Goal: Task Accomplishment & Management: Use online tool/utility

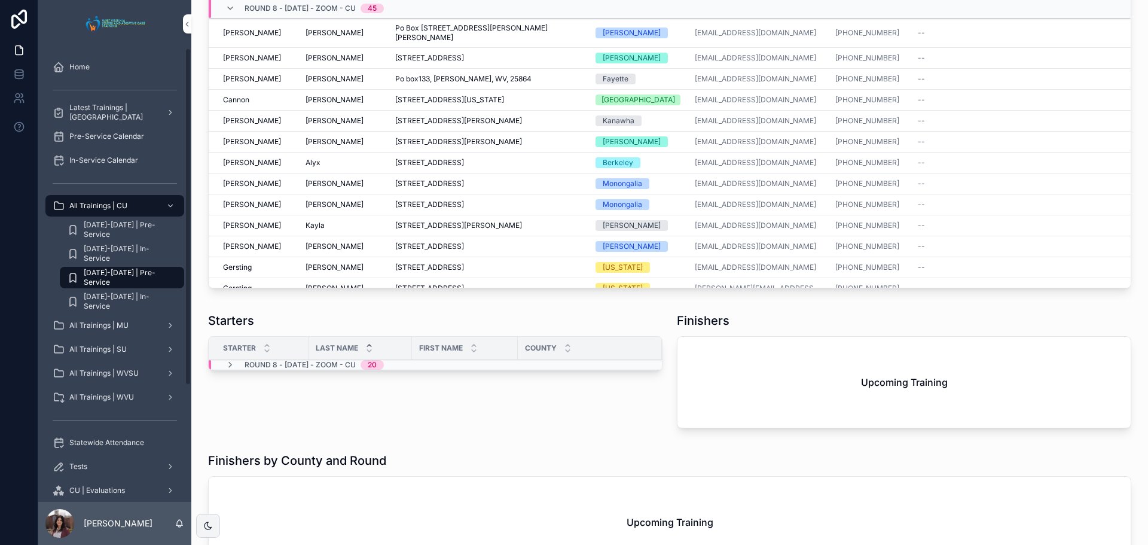
scroll to position [316, 0]
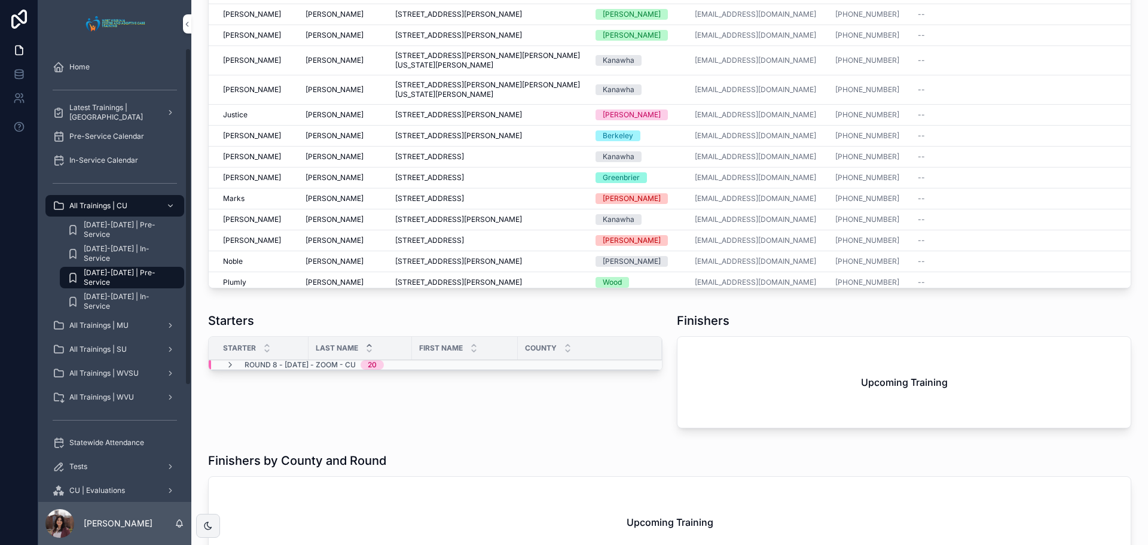
click at [468, 329] on div "Starters" at bounding box center [435, 320] width 454 height 17
click at [815, 329] on div "Finishers" at bounding box center [904, 320] width 454 height 17
click at [768, 434] on div "Finishers Upcoming Training" at bounding box center [904, 372] width 469 height 130
click at [749, 437] on div "Finishers Upcoming Training" at bounding box center [904, 372] width 469 height 130
click at [817, 429] on div "[GEOGRAPHIC_DATA] | [DATE]-[DATE] | Pre-Service Trainings Click into a particip…" at bounding box center [669, 109] width 957 height 5330
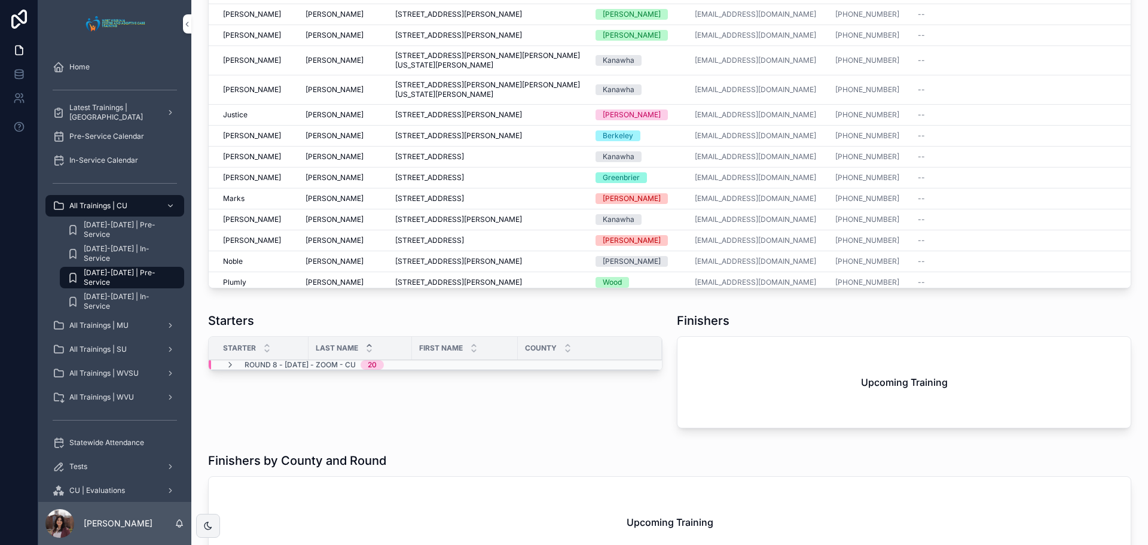
scroll to position [1, 0]
click at [236, 369] on div "Round 8 - [DATE] - Zoom - CU 20" at bounding box center [304, 364] width 158 height 10
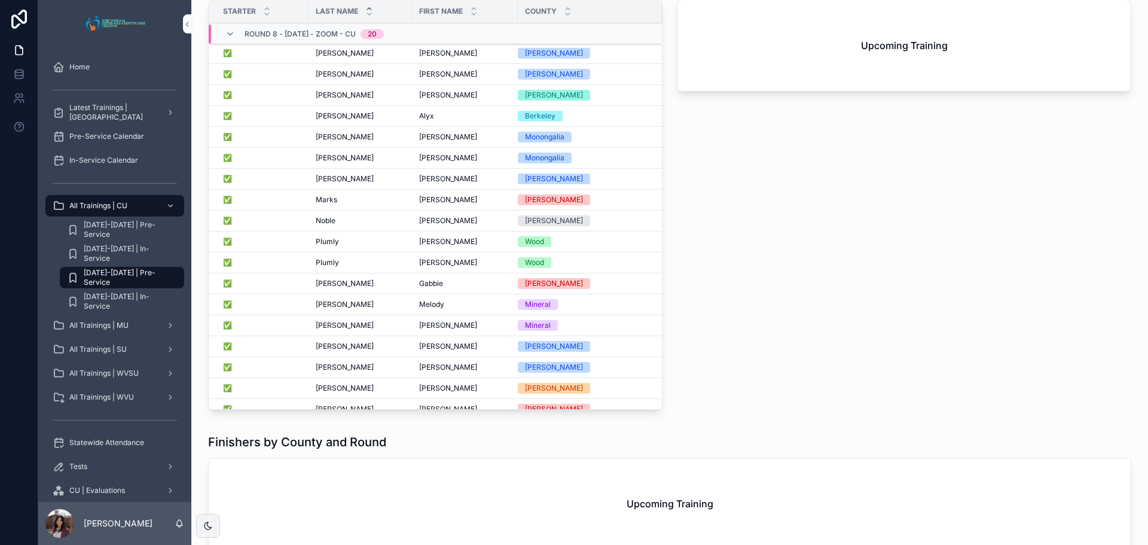
scroll to position [2855, 0]
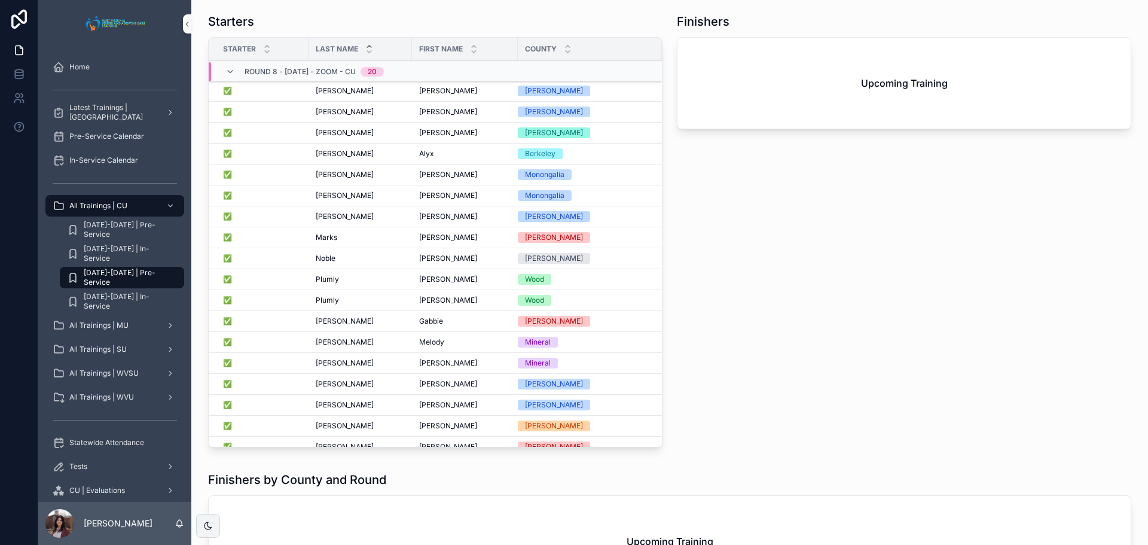
click at [226, 81] on div "Round 8 - [DATE] - Zoom - CU 20" at bounding box center [304, 71] width 158 height 19
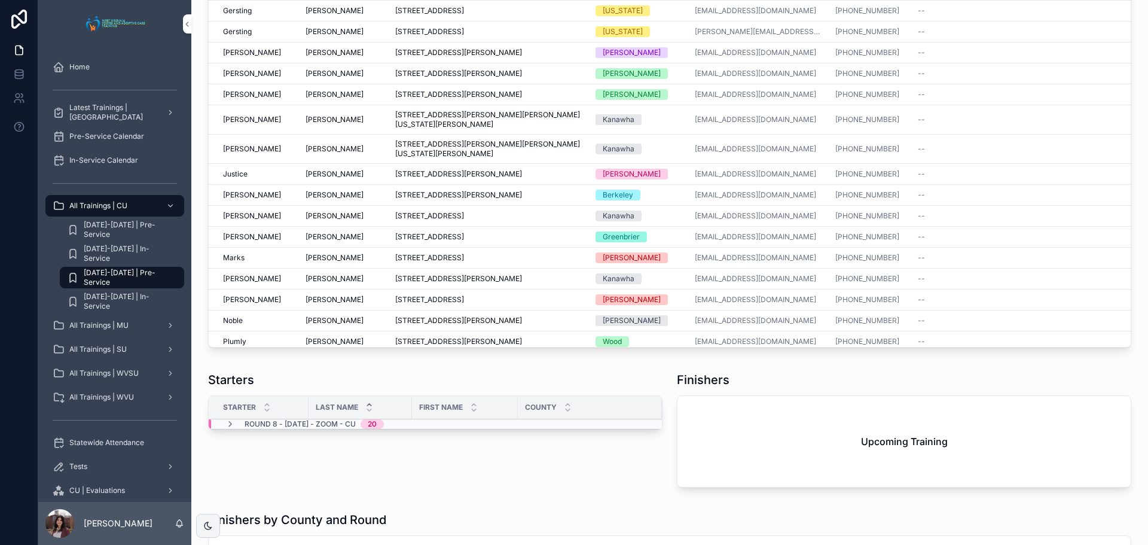
scroll to position [2496, 0]
click at [614, 489] on div "[GEOGRAPHIC_DATA] | [DATE]-[DATE] | Pre-Service Trainings Click into a particip…" at bounding box center [669, 169] width 957 height 5330
click at [539, 389] on div "Starters" at bounding box center [435, 380] width 454 height 17
click at [561, 495] on div "Starters Starter Last Name First Name County Round 8 - [DATE] - Zoom - CU 20" at bounding box center [435, 432] width 469 height 130
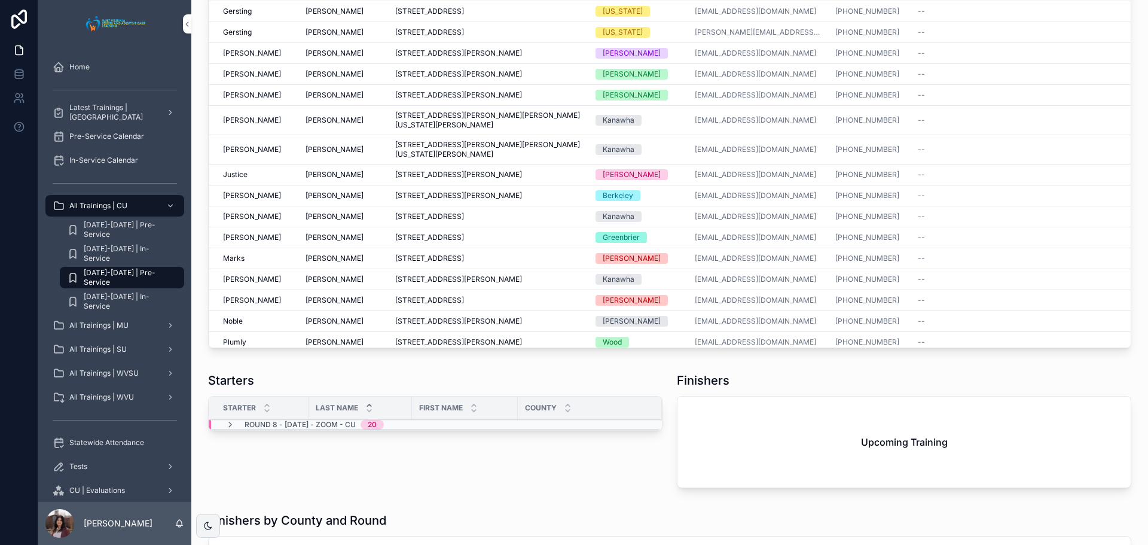
click at [293, 486] on div "[GEOGRAPHIC_DATA] | [DATE]-[DATE] | Pre-Service Trainings Click into a particip…" at bounding box center [669, 169] width 957 height 5330
drag, startPoint x: 208, startPoint y: 503, endPoint x: 255, endPoint y: 503, distance: 47.2
click at [255, 389] on div "Starters" at bounding box center [435, 380] width 454 height 17
click at [234, 489] on div "[GEOGRAPHIC_DATA] | [DATE]-[DATE] | Pre-Service Trainings Click into a particip…" at bounding box center [669, 169] width 957 height 5330
click at [207, 498] on div "Starters Starter Last Name First Name County Round 8 - [DATE] - Zoom - CU 20" at bounding box center [435, 432] width 469 height 130
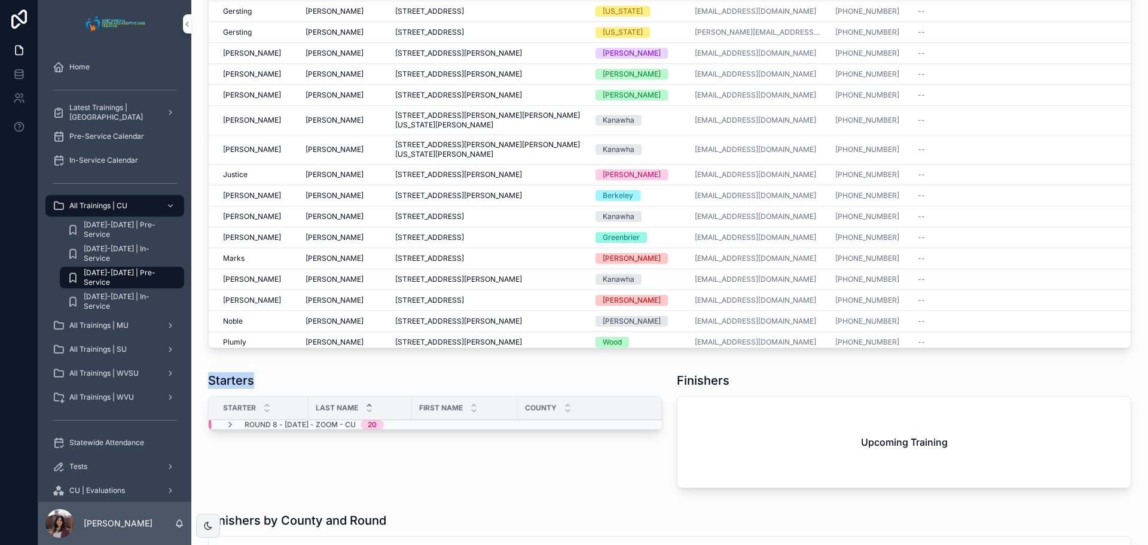
drag, startPoint x: 209, startPoint y: 503, endPoint x: 254, endPoint y: 503, distance: 44.2
click at [254, 389] on h1 "Starters" at bounding box center [231, 380] width 46 height 17
drag, startPoint x: 254, startPoint y: 505, endPoint x: 203, endPoint y: 509, distance: 51.0
click at [203, 498] on div "Starters Starter Last Name First Name County Round 8 - [DATE] - Zoom - CU 20" at bounding box center [435, 432] width 469 height 130
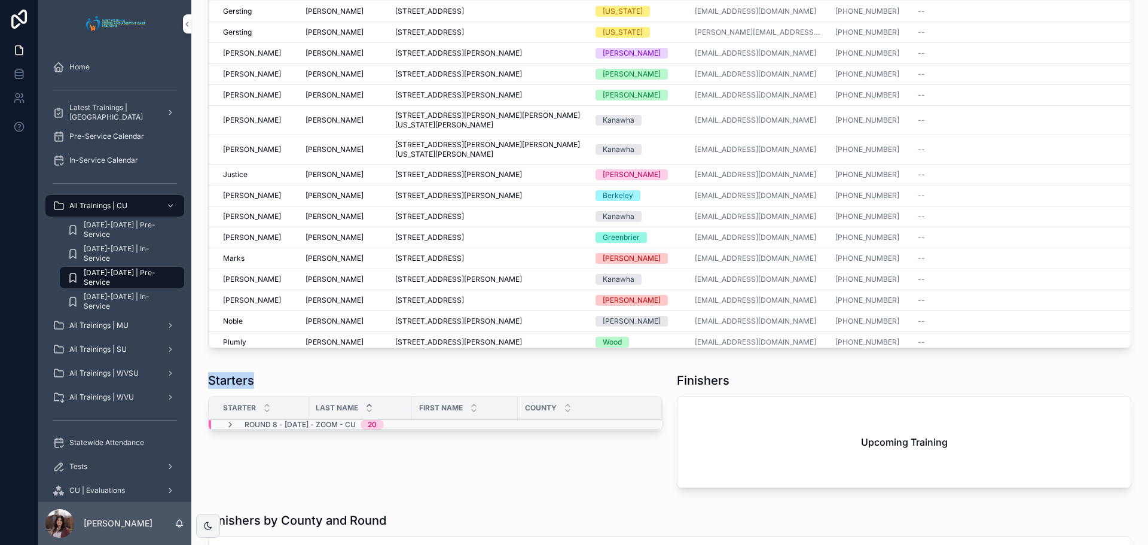
click at [212, 389] on h1 "Starters" at bounding box center [231, 380] width 46 height 17
drag, startPoint x: 209, startPoint y: 502, endPoint x: 258, endPoint y: 503, distance: 49.6
click at [258, 389] on div "Starters" at bounding box center [435, 380] width 454 height 17
drag, startPoint x: 252, startPoint y: 505, endPoint x: 194, endPoint y: 505, distance: 58.6
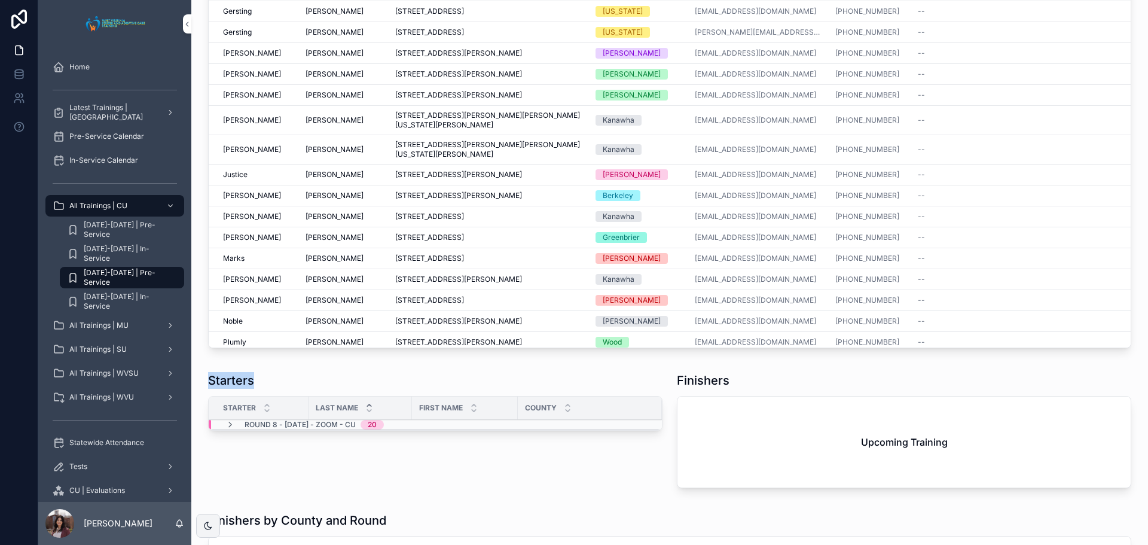
click at [194, 505] on div "[GEOGRAPHIC_DATA] | [DATE]-[DATE] | Pre-Service Trainings Click into a particip…" at bounding box center [669, 169] width 957 height 5330
click at [210, 389] on h1 "Starters" at bounding box center [231, 380] width 46 height 17
drag, startPoint x: 209, startPoint y: 504, endPoint x: 256, endPoint y: 504, distance: 46.6
click at [256, 389] on div "Starters" at bounding box center [435, 380] width 454 height 17
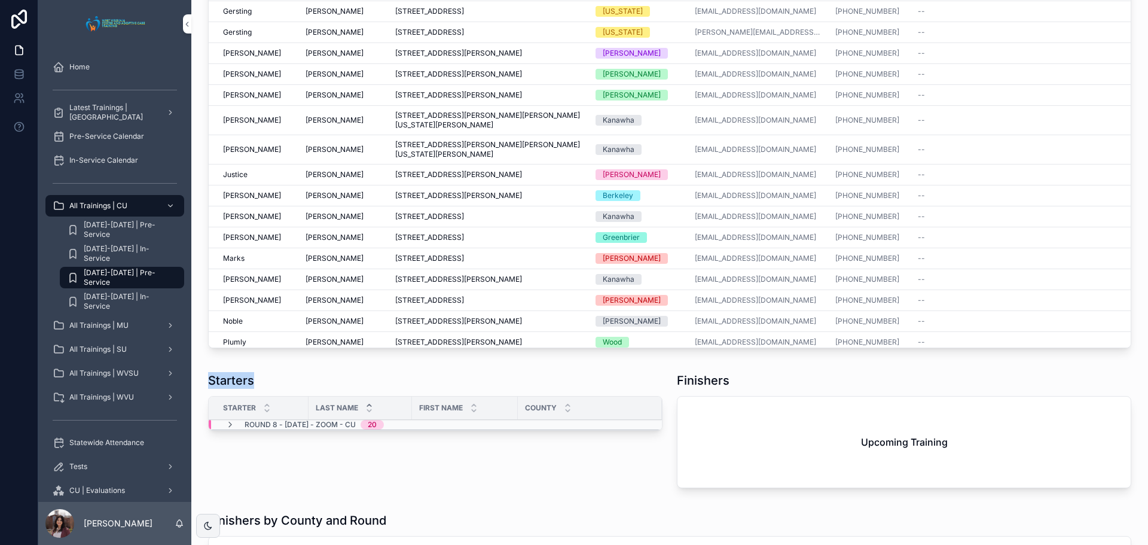
drag, startPoint x: 255, startPoint y: 505, endPoint x: 200, endPoint y: 508, distance: 55.1
click at [200, 508] on div "[GEOGRAPHIC_DATA] | [DATE]-[DATE] | Pre-Service Trainings Click into a particip…" at bounding box center [669, 169] width 957 height 5330
click at [237, 389] on h1 "Starters" at bounding box center [231, 380] width 46 height 17
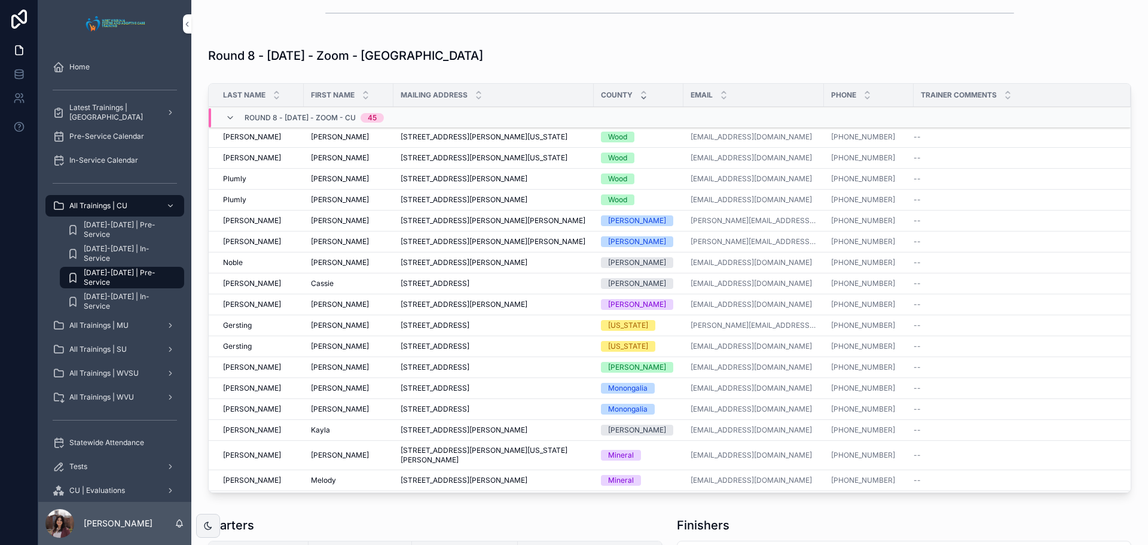
scroll to position [2376, 0]
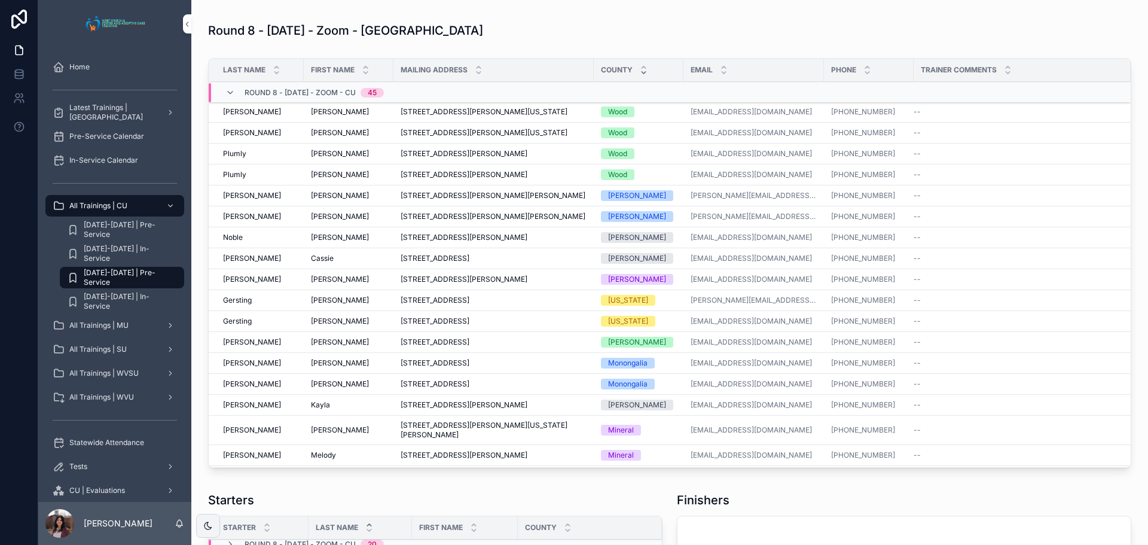
click at [643, 81] on div "County" at bounding box center [639, 70] width 90 height 23
click at [640, 77] on icon "scrollable content" at bounding box center [644, 73] width 8 height 8
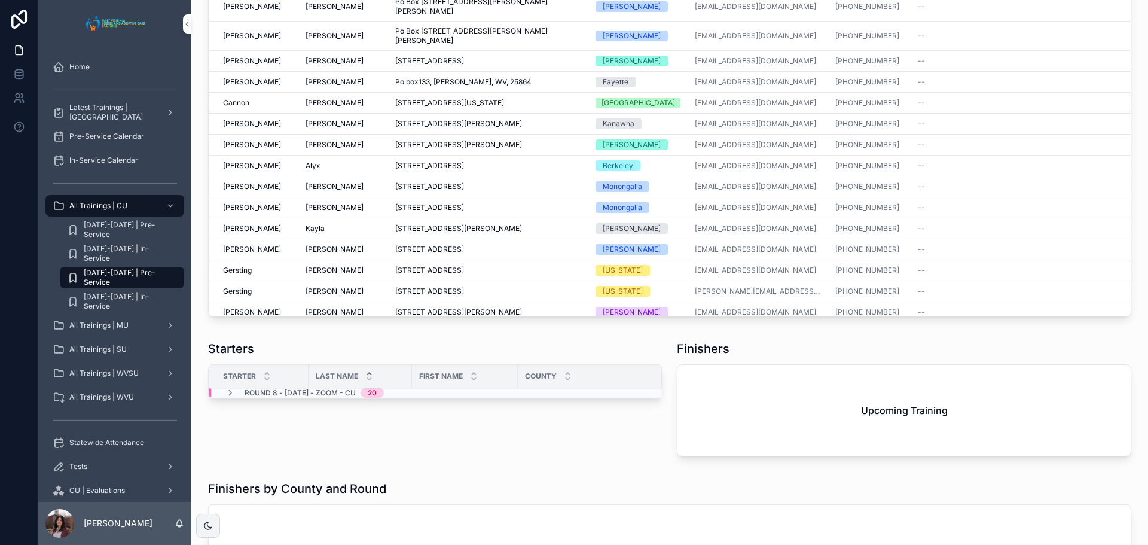
scroll to position [2515, 0]
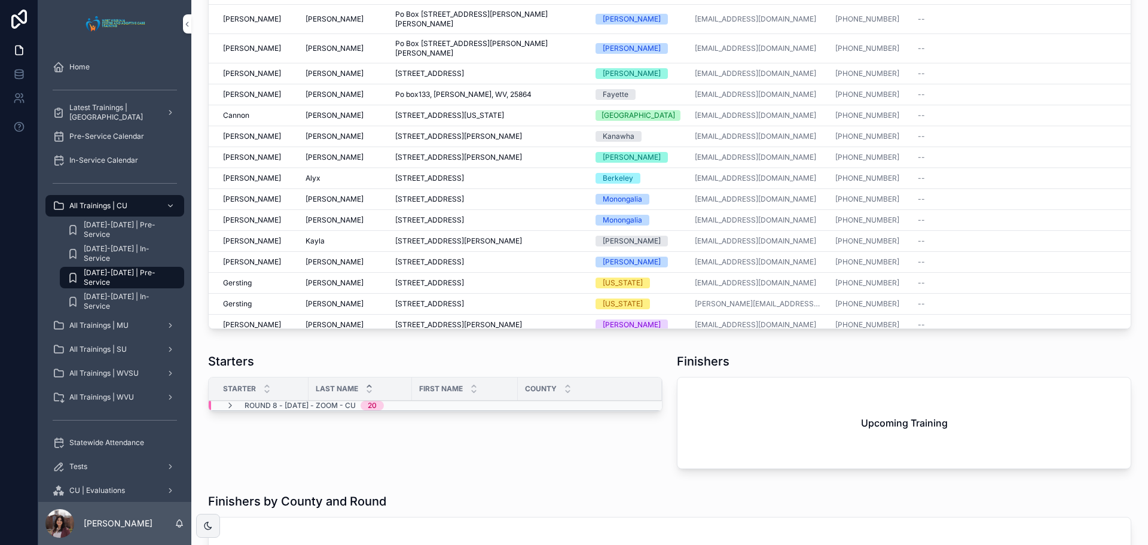
click at [531, 30] on div "[GEOGRAPHIC_DATA] | [DATE]-[DATE] | Pre-Service Trainings Click into a particip…" at bounding box center [669, 150] width 957 height 5330
click at [207, 526] on icon "scrollable content" at bounding box center [208, 525] width 7 height 7
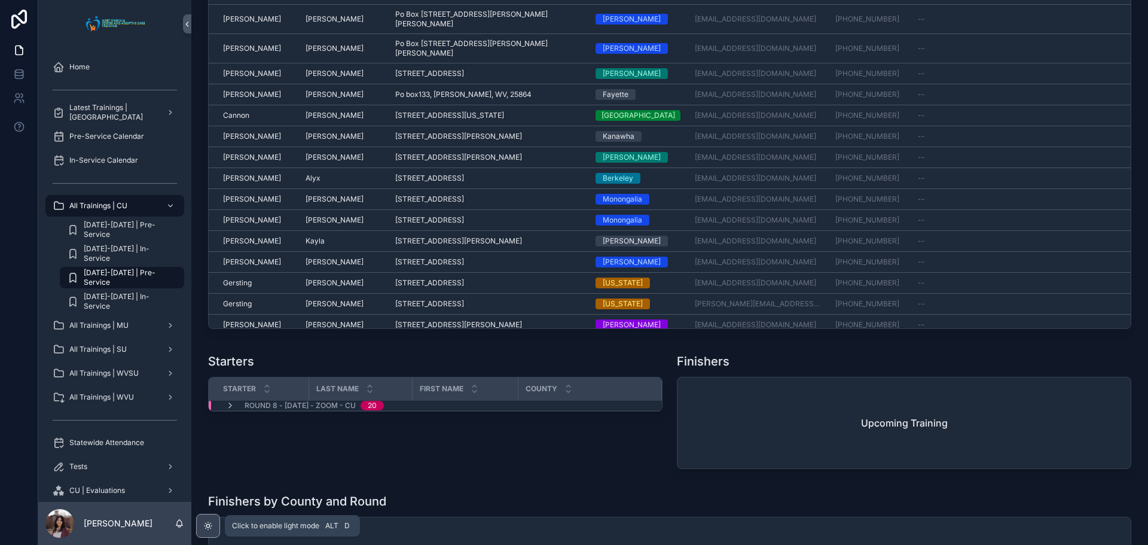
scroll to position [2467, 0]
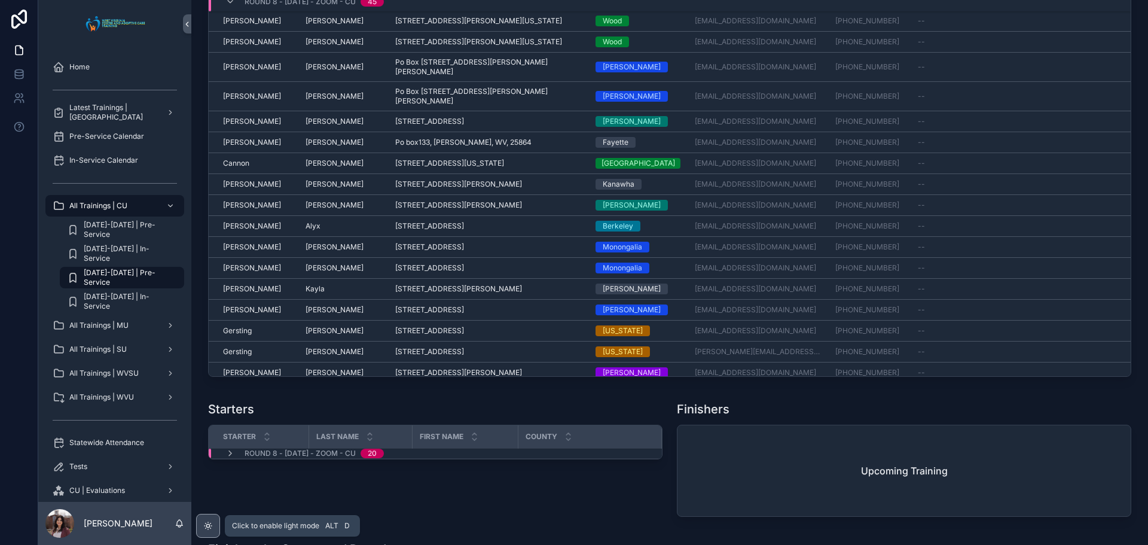
click at [207, 528] on icon "scrollable content" at bounding box center [208, 526] width 10 height 10
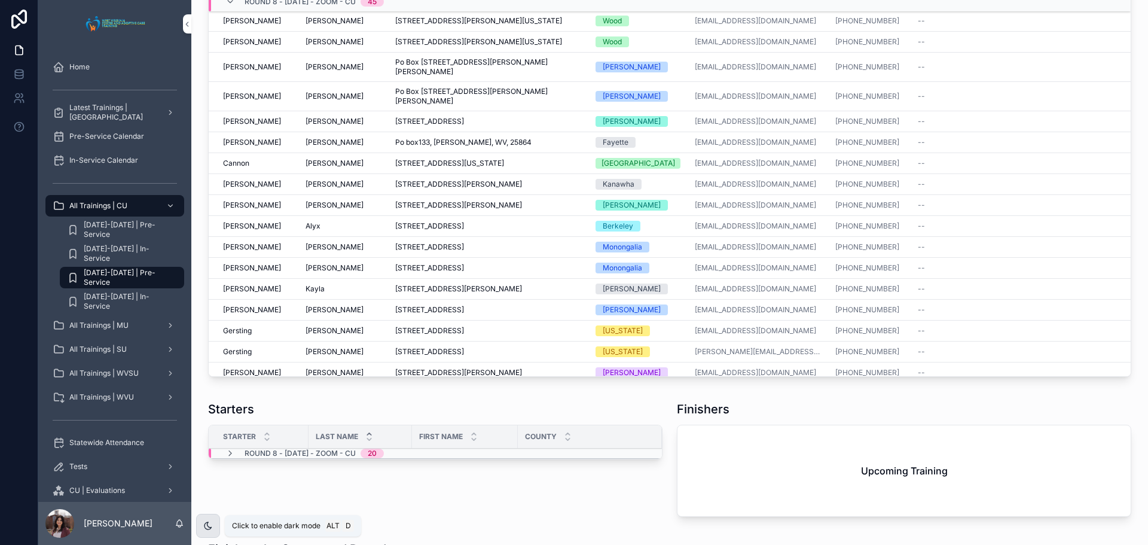
scroll to position [2515, 0]
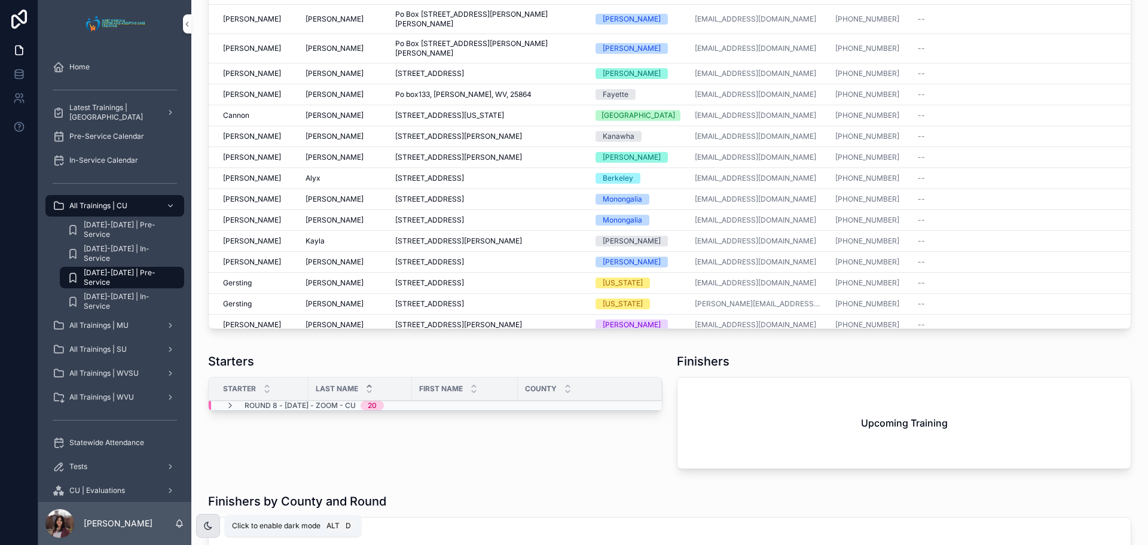
click at [207, 528] on icon "scrollable content" at bounding box center [208, 526] width 10 height 10
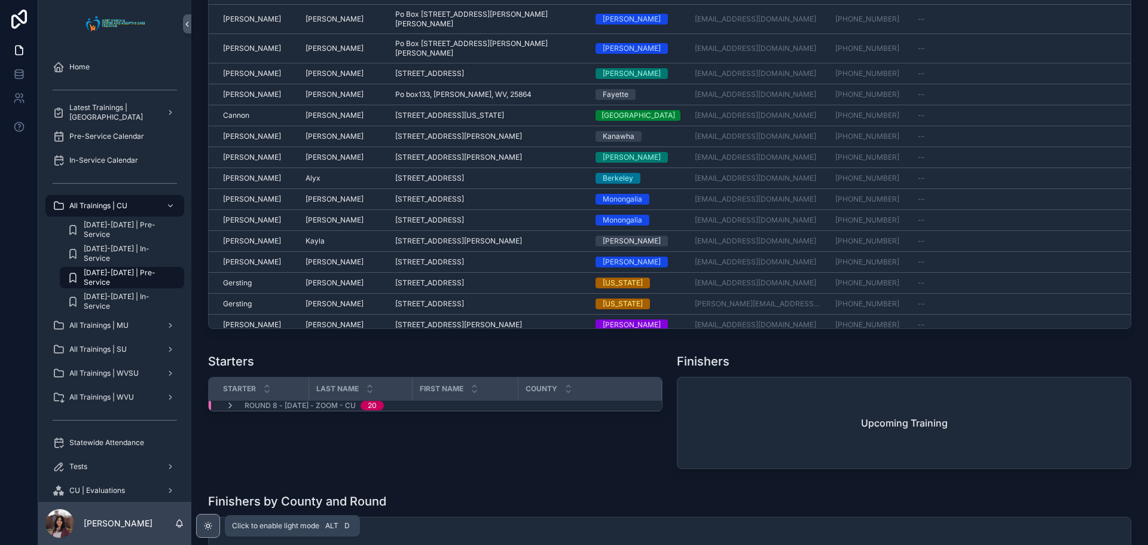
scroll to position [2467, 0]
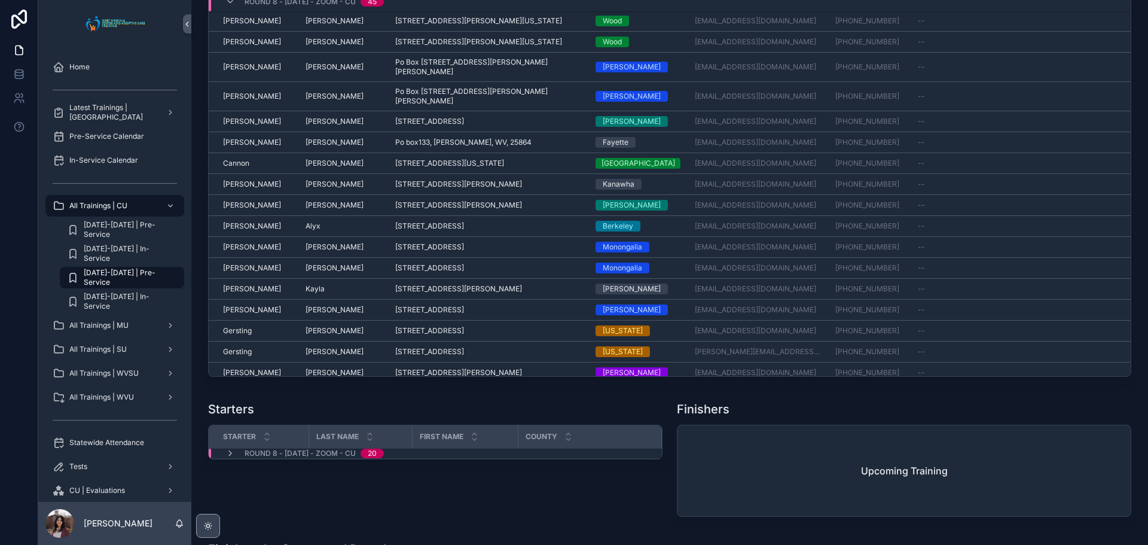
click at [363, 417] on div "Starters" at bounding box center [435, 409] width 454 height 17
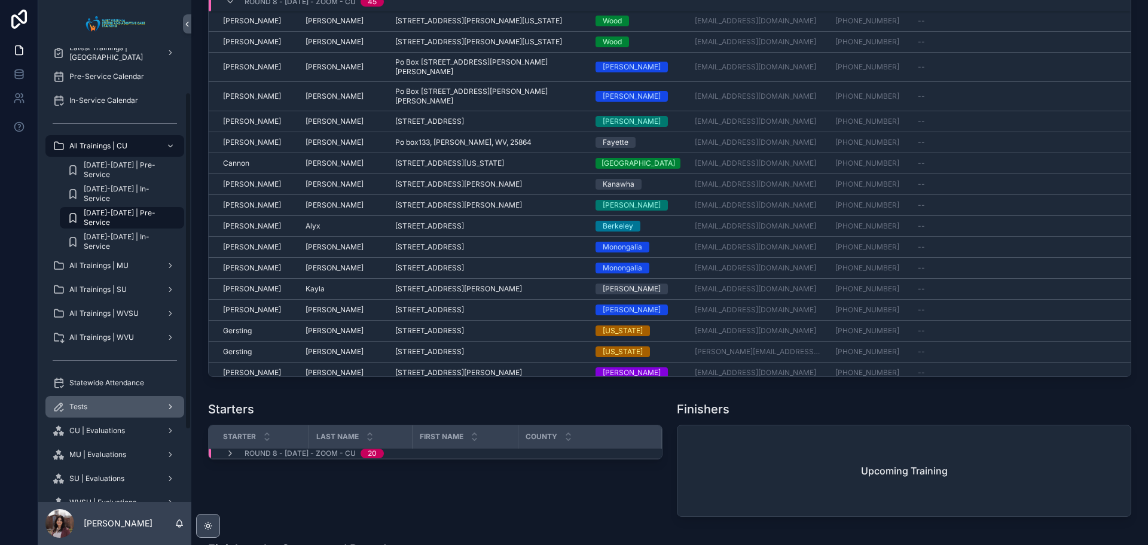
click at [86, 402] on span "Tests" at bounding box center [78, 407] width 18 height 10
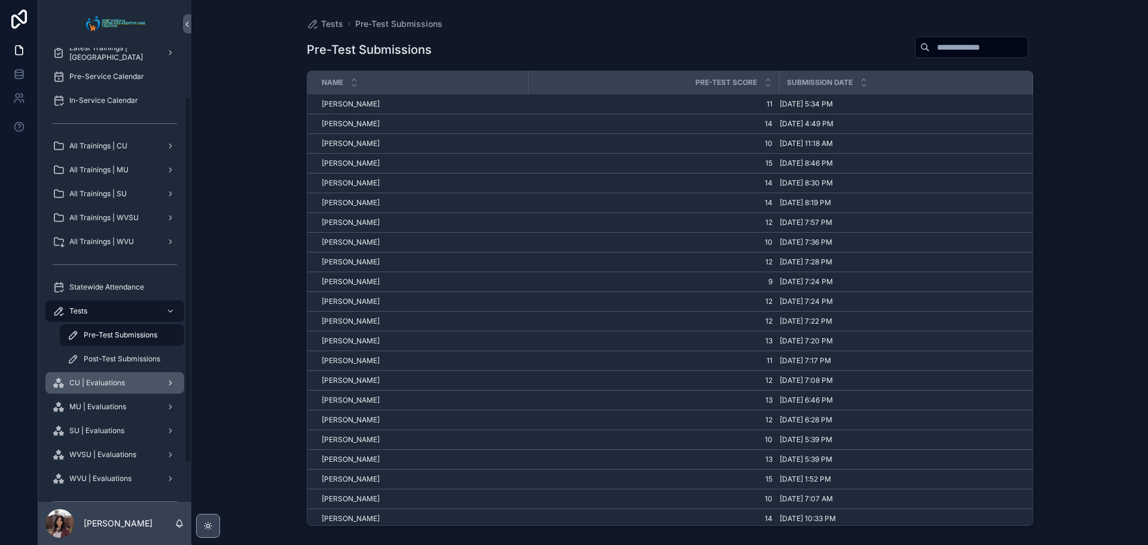
drag, startPoint x: 114, startPoint y: 367, endPoint x: 150, endPoint y: 374, distance: 37.2
click at [113, 367] on div "Post-Test Submissions" at bounding box center [122, 358] width 110 height 19
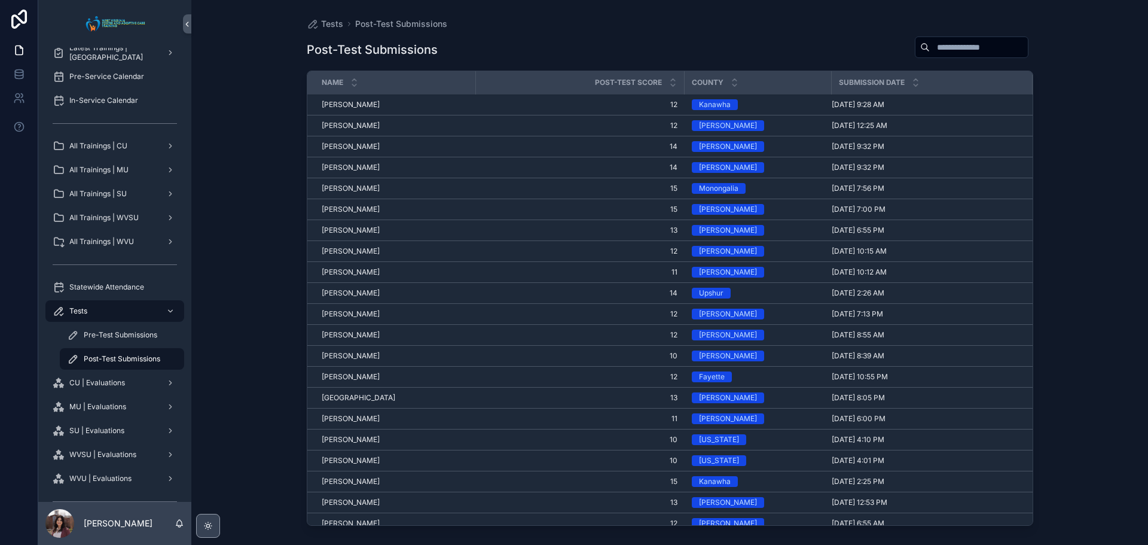
drag, startPoint x: 1002, startPoint y: 431, endPoint x: 978, endPoint y: 142, distance: 289.9
click at [111, 383] on span "CU | Evaluations" at bounding box center [97, 383] width 56 height 10
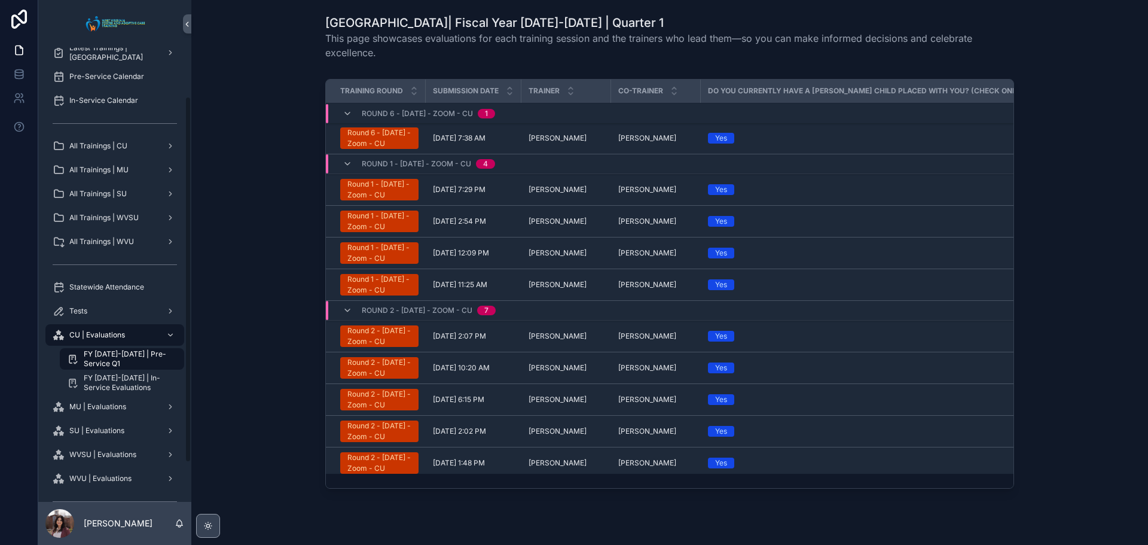
click at [121, 353] on span "FY [DATE]-[DATE] | Pre-Service Q1" at bounding box center [128, 358] width 88 height 19
click at [346, 113] on icon "scrollable content" at bounding box center [348, 114] width 10 height 10
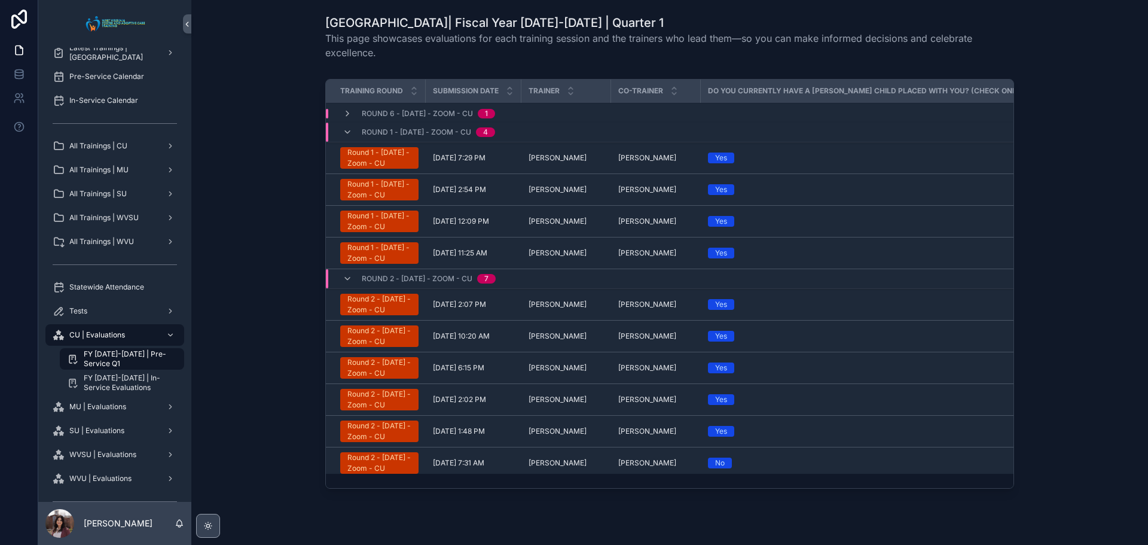
click at [346, 113] on icon "scrollable content" at bounding box center [348, 114] width 10 height 10
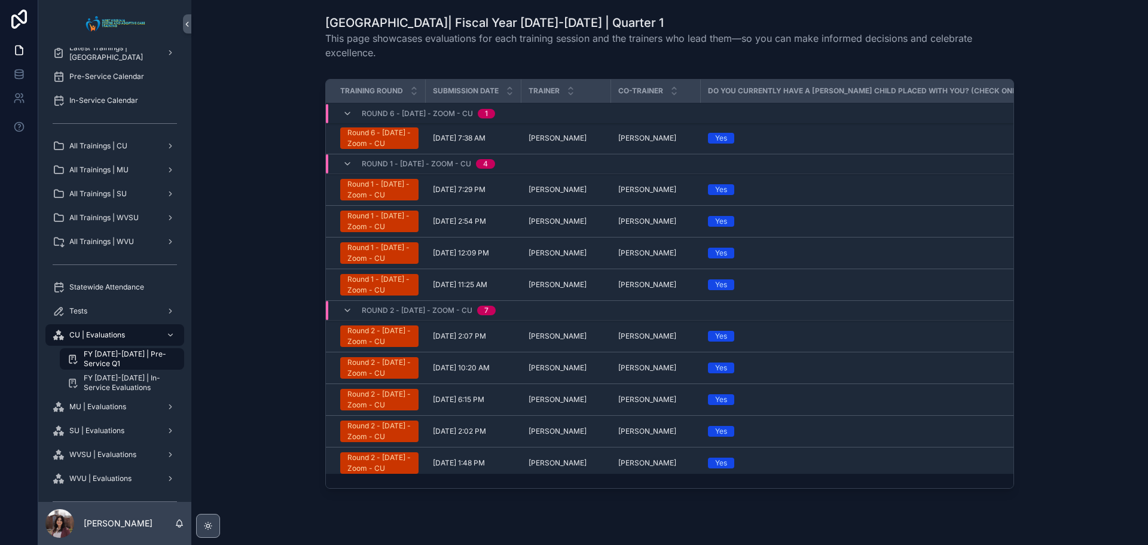
click at [447, 194] on span "[DATE] 7:29 PM" at bounding box center [459, 190] width 53 height 10
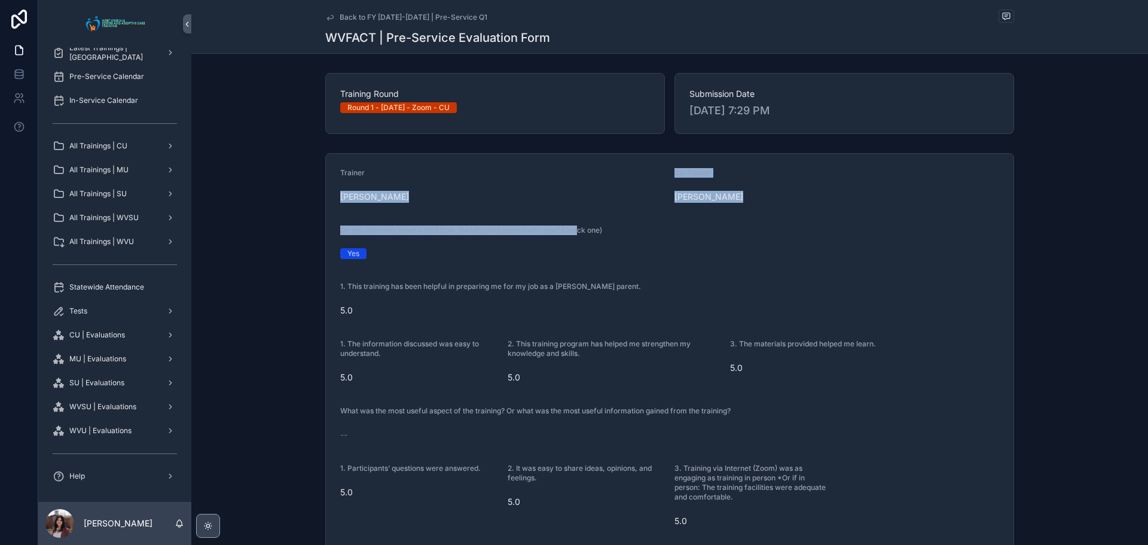
drag, startPoint x: 338, startPoint y: 196, endPoint x: 564, endPoint y: 237, distance: 229.3
click at [564, 237] on form "Trainer [PERSON_NAME] Co-Trainer [PERSON_NAME] Do you currently have a [PERSON_…" at bounding box center [670, 507] width 688 height 707
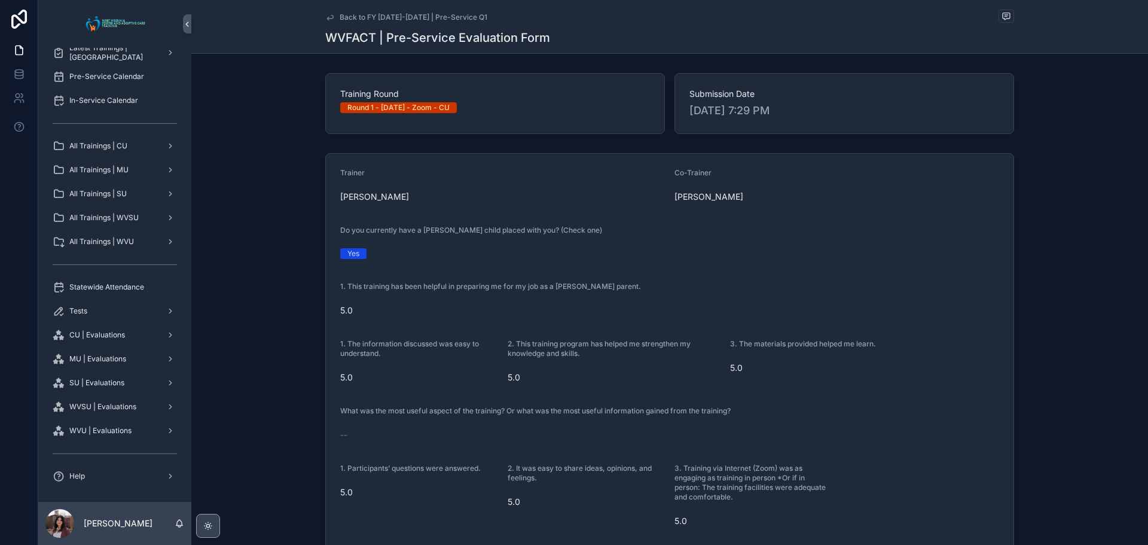
click at [483, 249] on div "Yes" at bounding box center [669, 253] width 659 height 11
click at [370, 21] on span "Back to FY [DATE]-[DATE] | Pre-Service Q1" at bounding box center [414, 18] width 148 height 10
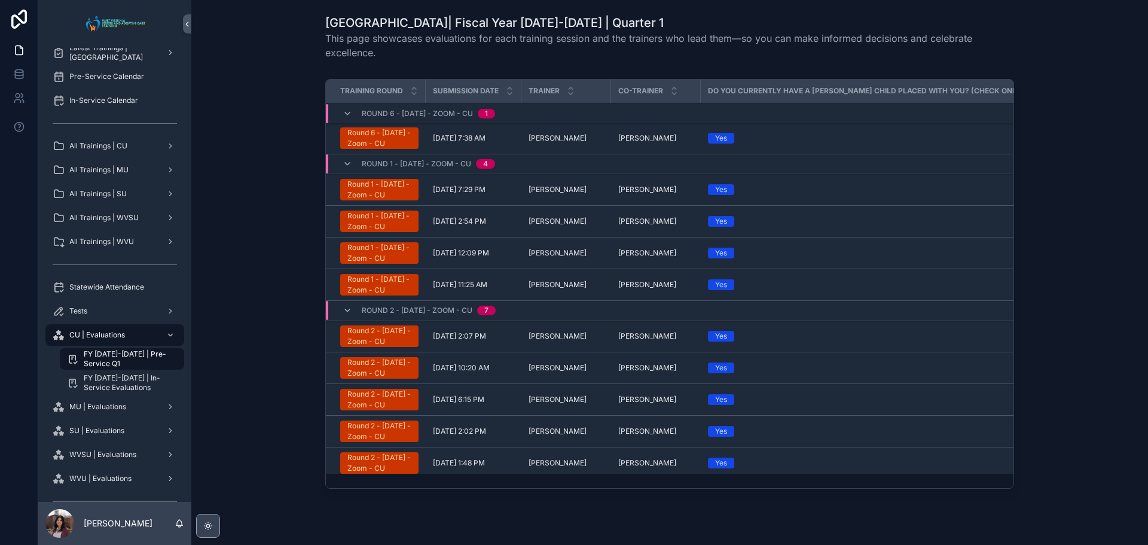
click at [443, 141] on span "[DATE] 7:38 AM" at bounding box center [459, 138] width 53 height 10
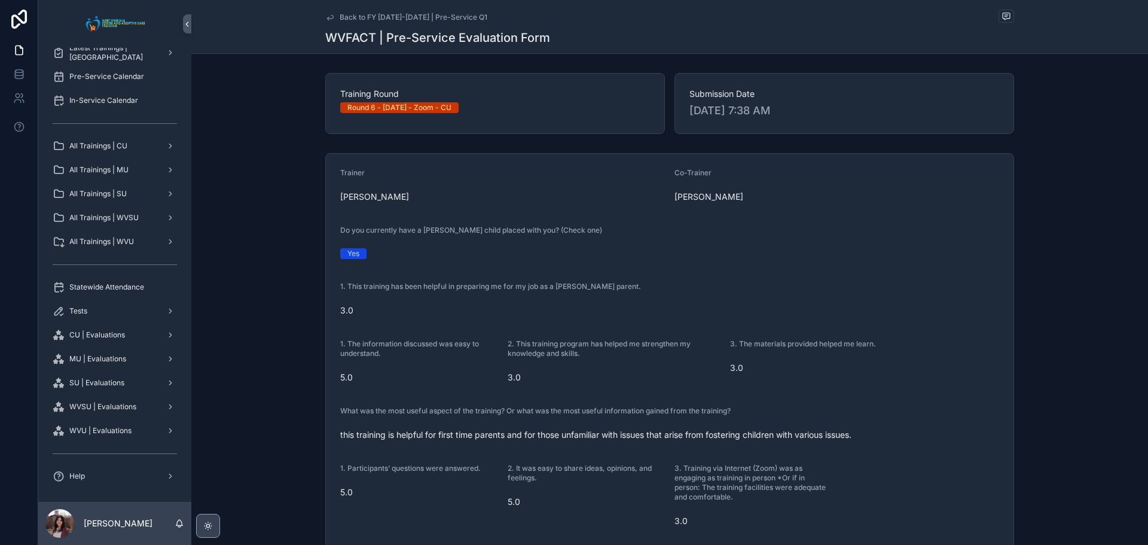
click at [393, 16] on span "Back to FY [DATE]-[DATE] | Pre-Service Q1" at bounding box center [414, 18] width 148 height 10
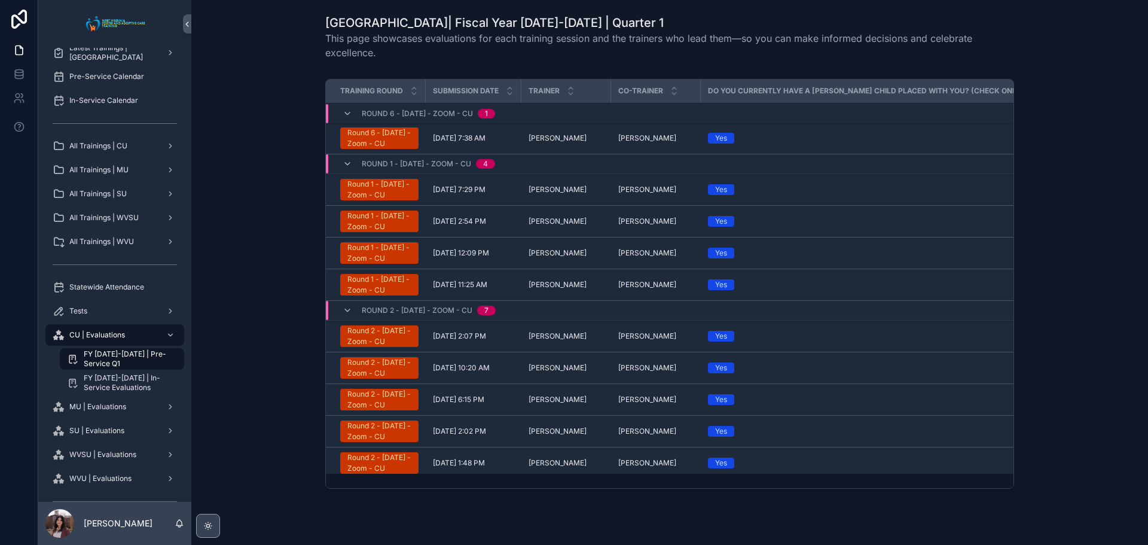
drag, startPoint x: 296, startPoint y: 302, endPoint x: 297, endPoint y: 340, distance: 38.3
click at [297, 340] on div "Training Round Submission Date Trainer Co-Trainer Do you currently have a [PERS…" at bounding box center [670, 286] width 938 height 424
click at [134, 139] on div "All Trainings | CU" at bounding box center [115, 145] width 124 height 19
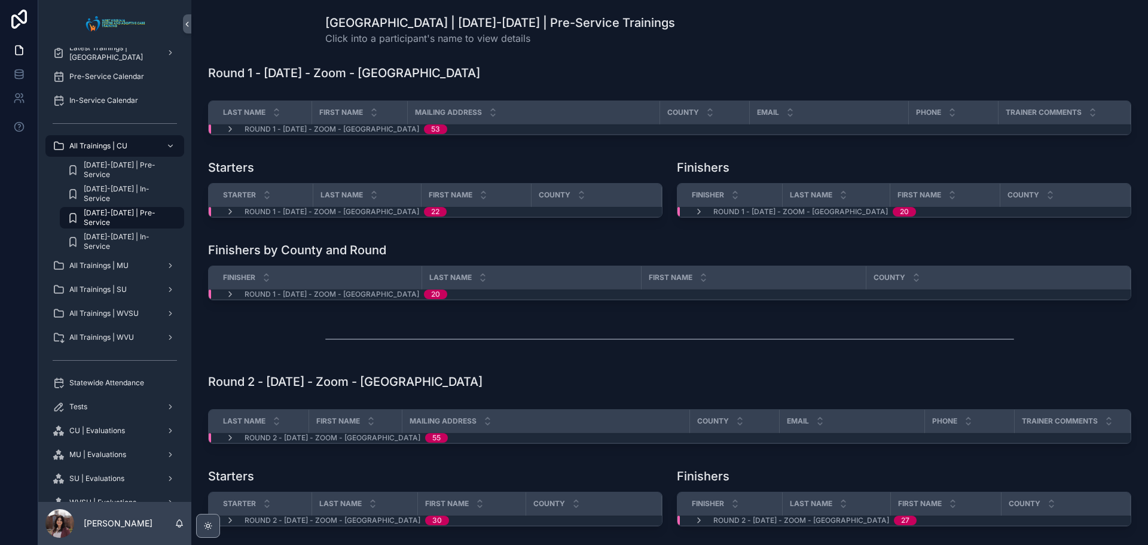
click at [135, 216] on span "[DATE]-[DATE] | Pre-Service" at bounding box center [128, 217] width 88 height 19
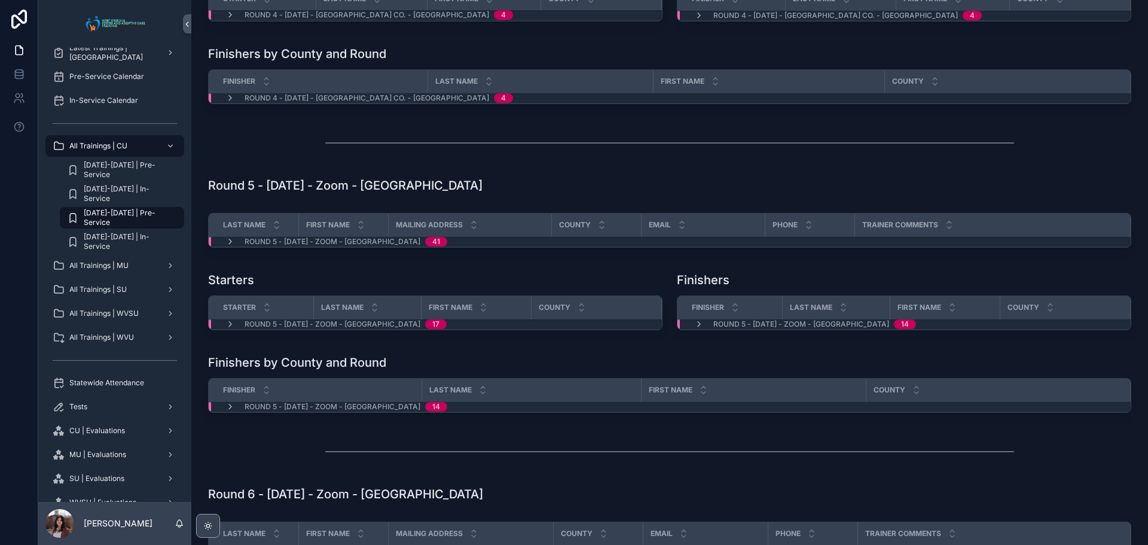
scroll to position [1136, 0]
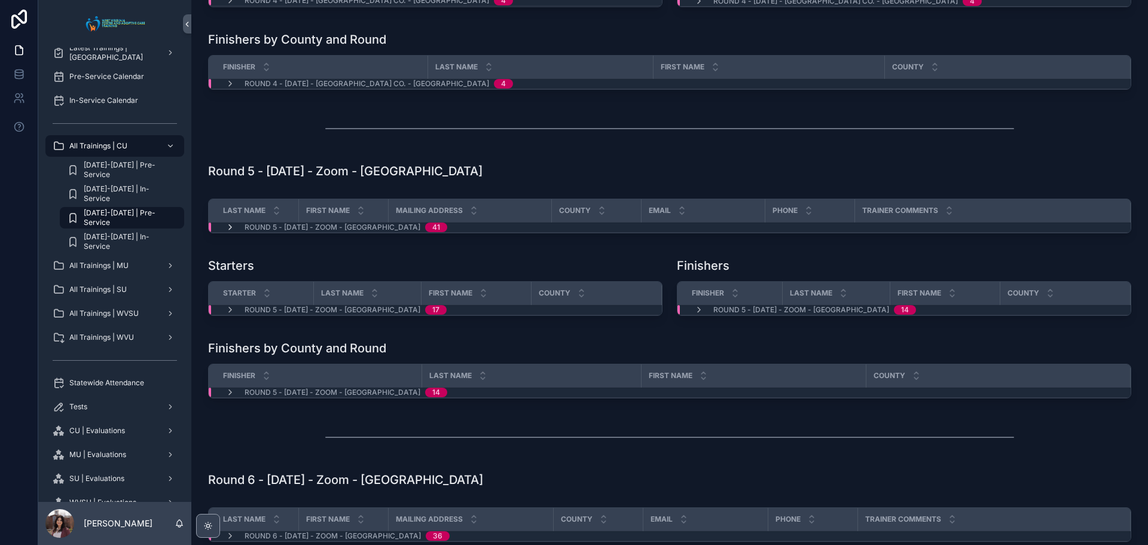
click at [233, 232] on icon "scrollable content" at bounding box center [230, 227] width 10 height 10
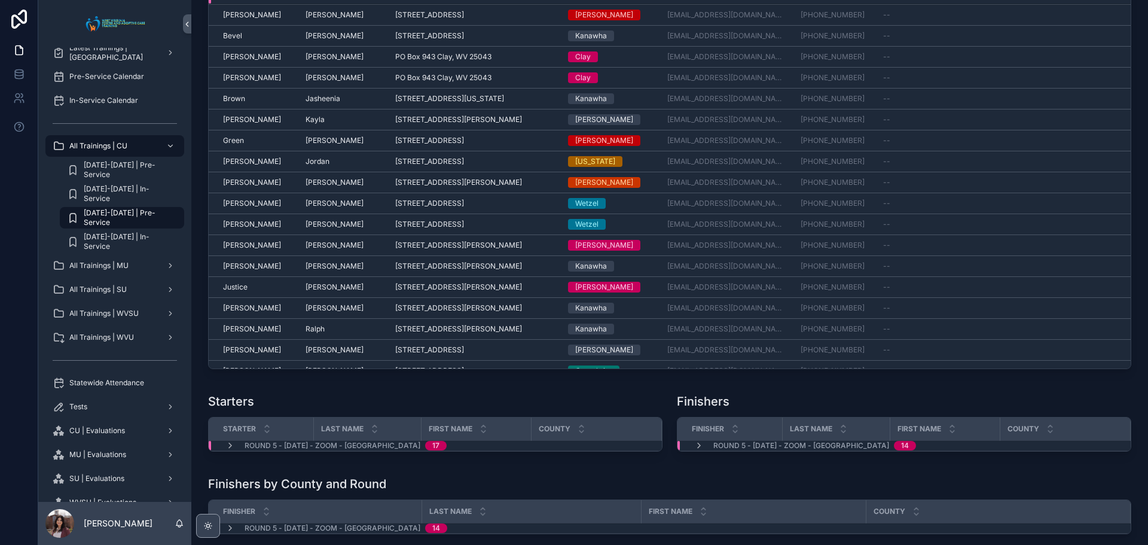
scroll to position [0, 0]
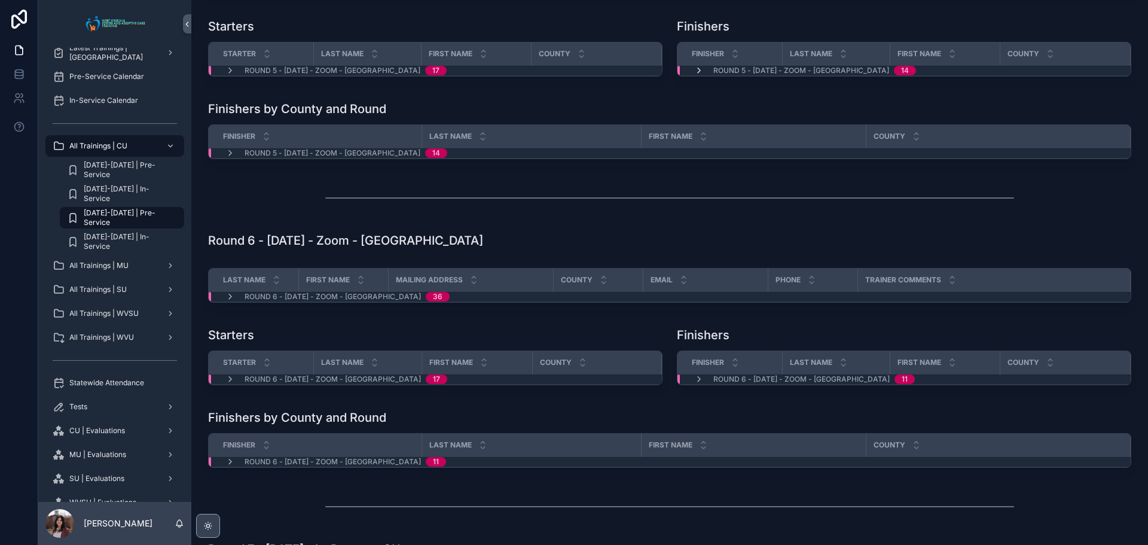
click at [694, 75] on icon "scrollable content" at bounding box center [699, 71] width 10 height 10
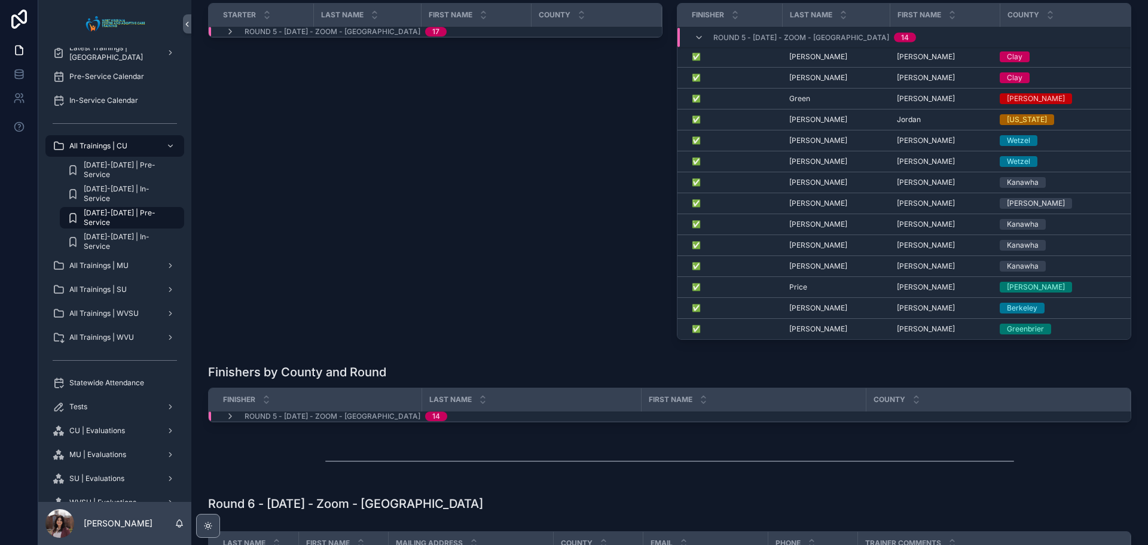
scroll to position [1435, 0]
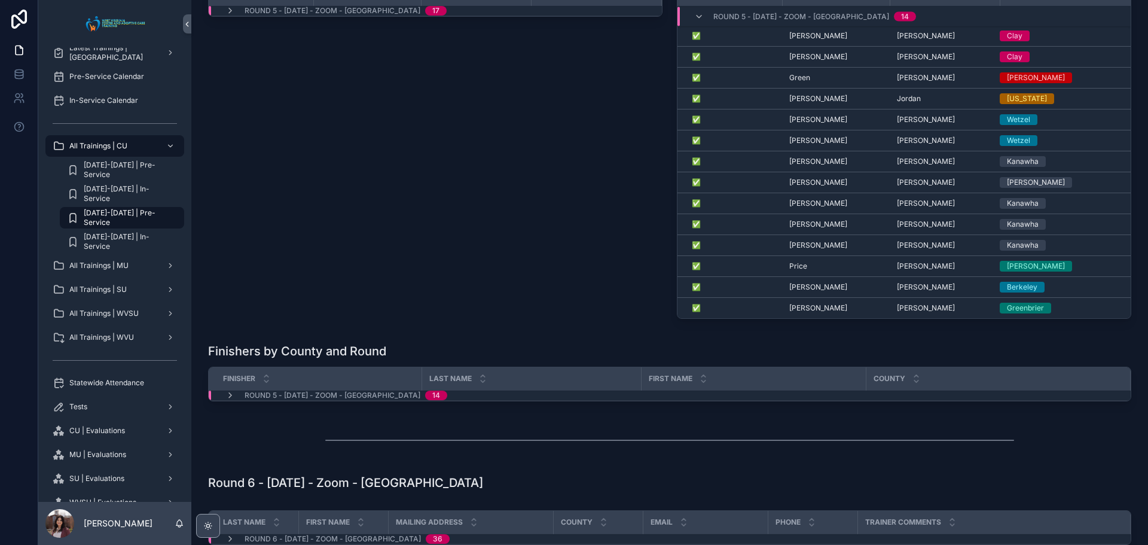
click at [800, 41] on span "[PERSON_NAME]" at bounding box center [818, 36] width 58 height 10
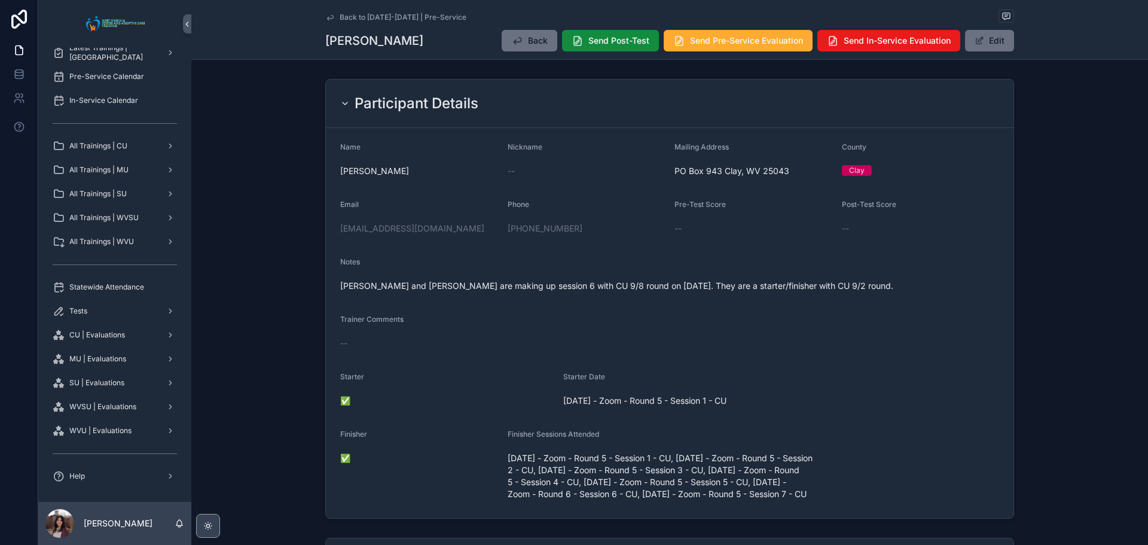
click at [1052, 237] on div "Participant Details Name [PERSON_NAME] Nickname -- Mailing Address [STREET_ADDR…" at bounding box center [669, 298] width 957 height 449
click at [264, 337] on div "Participant Details Name [PERSON_NAME] Nickname -- Mailing Address [STREET_ADDR…" at bounding box center [669, 298] width 957 height 449
click at [279, 384] on div "Participant Details Name [PERSON_NAME] Nickname -- Mailing Address [STREET_ADDR…" at bounding box center [669, 298] width 957 height 449
click at [735, 41] on span "Send Pre-Service Evaluation" at bounding box center [746, 41] width 113 height 12
click at [412, 13] on span "Back to [DATE]-[DATE] | Pre-Service" at bounding box center [403, 18] width 127 height 10
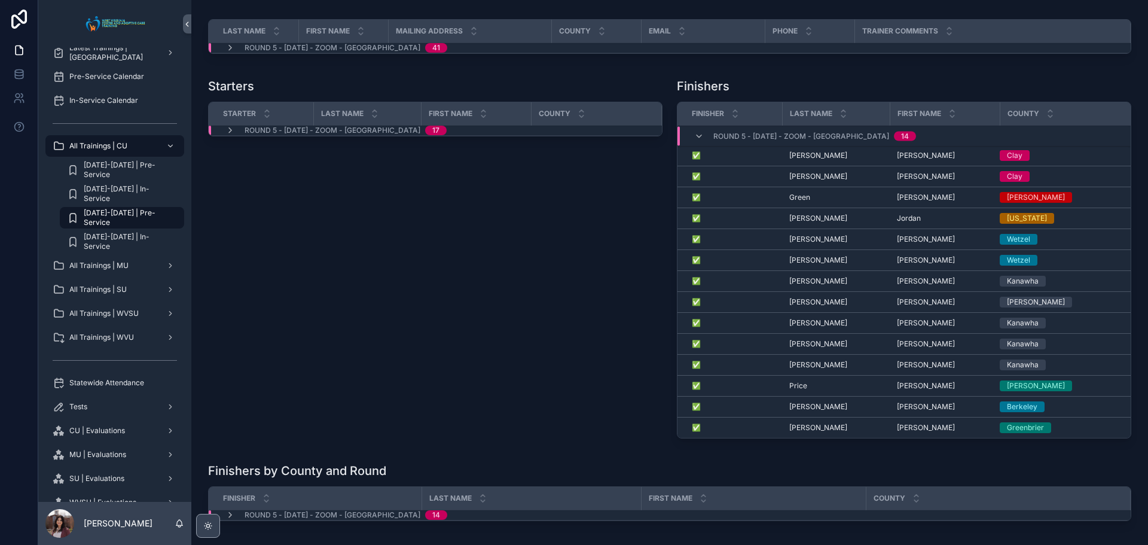
scroll to position [1375, 0]
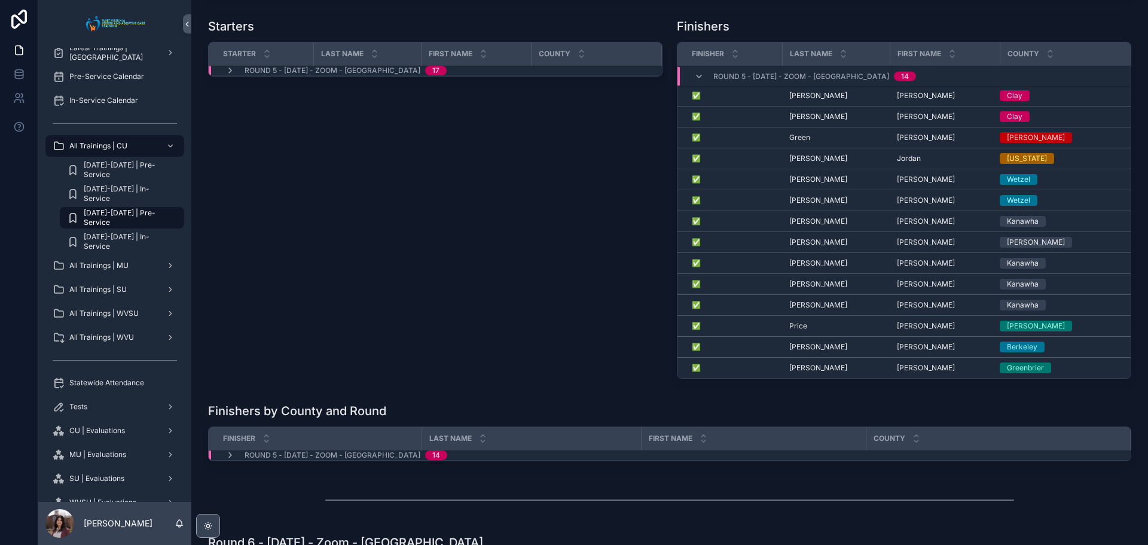
click at [908, 121] on span "[PERSON_NAME]" at bounding box center [926, 117] width 58 height 10
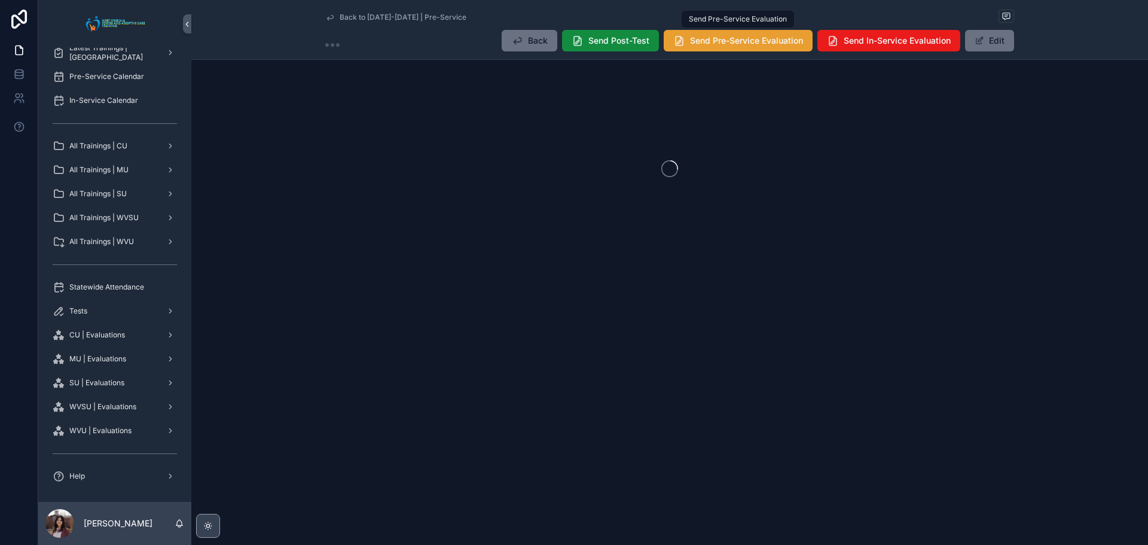
click at [722, 41] on span "Send Pre-Service Evaluation" at bounding box center [746, 41] width 113 height 12
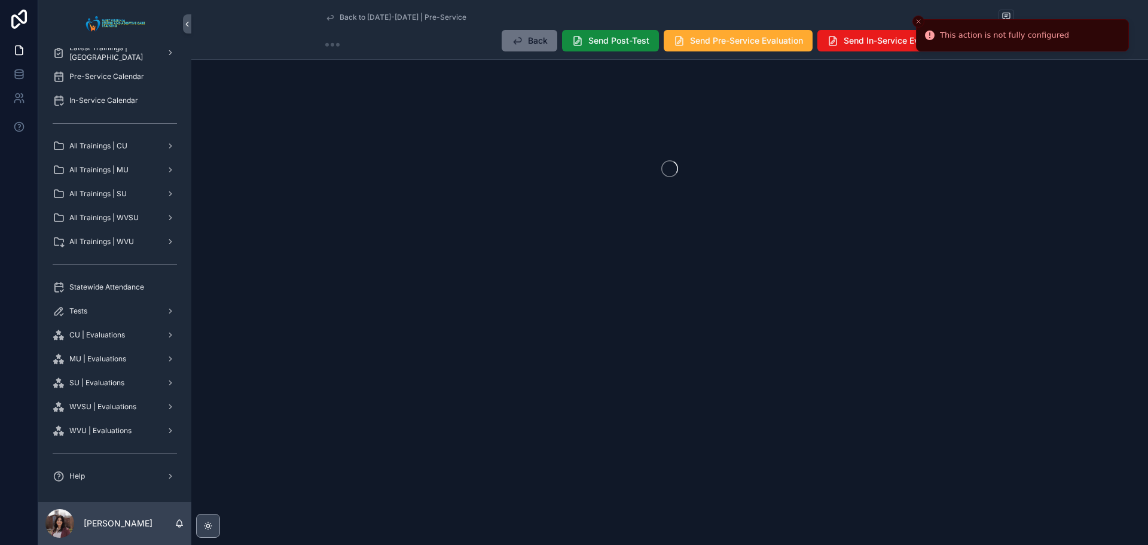
click at [916, 19] on icon "Close toast" at bounding box center [918, 21] width 7 height 7
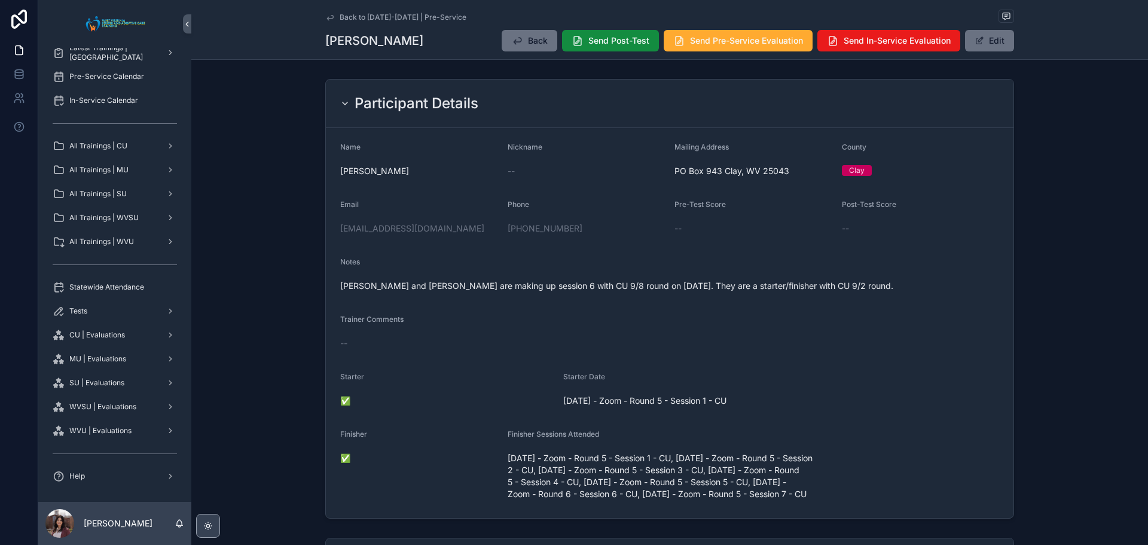
drag, startPoint x: 705, startPoint y: 41, endPoint x: 680, endPoint y: 94, distance: 58.1
click at [705, 41] on span "Send Pre-Service Evaluation" at bounding box center [746, 41] width 113 height 12
click at [997, 164] on form "Name [PERSON_NAME] Nickname -- Mailing Address [STREET_ADDRESS][GEOGRAPHIC_DATA…" at bounding box center [670, 323] width 688 height 390
click at [1078, 185] on div "Participant Details Name [PERSON_NAME] Nickname -- Mailing Address [STREET_ADDR…" at bounding box center [669, 298] width 957 height 449
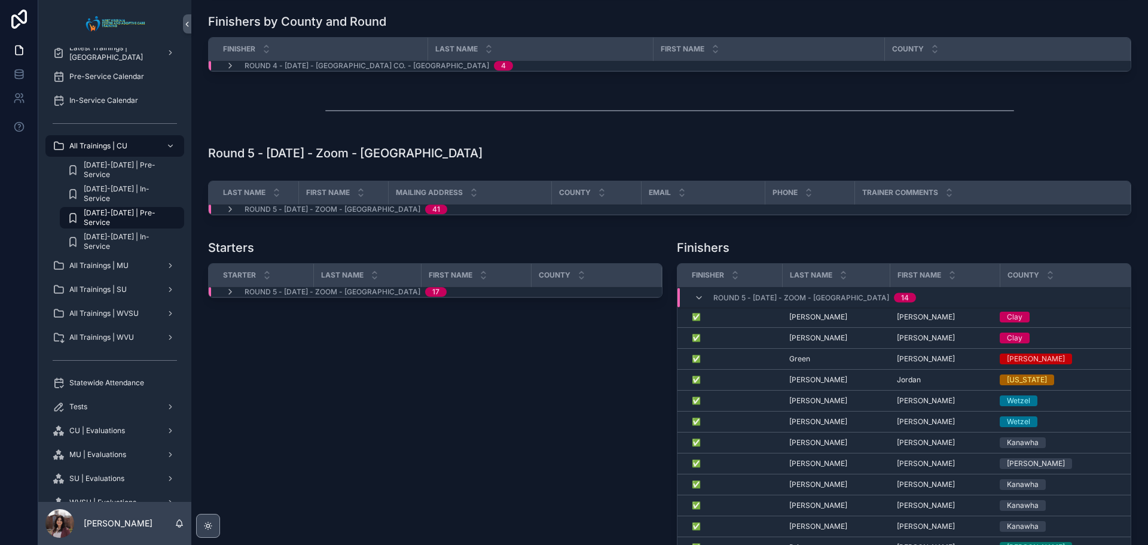
scroll to position [1316, 0]
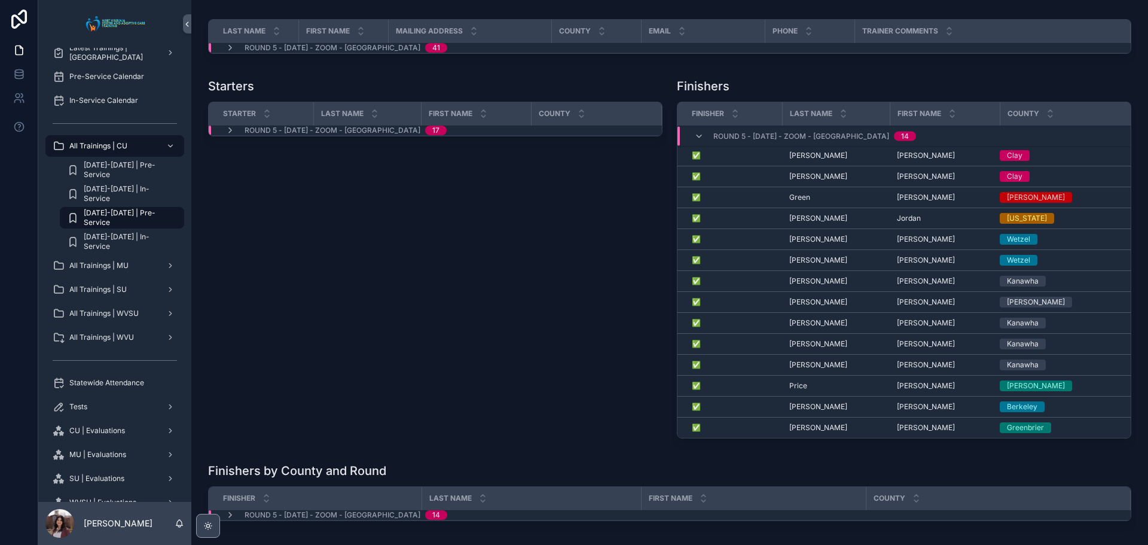
click at [795, 202] on span "Green" at bounding box center [799, 198] width 21 height 10
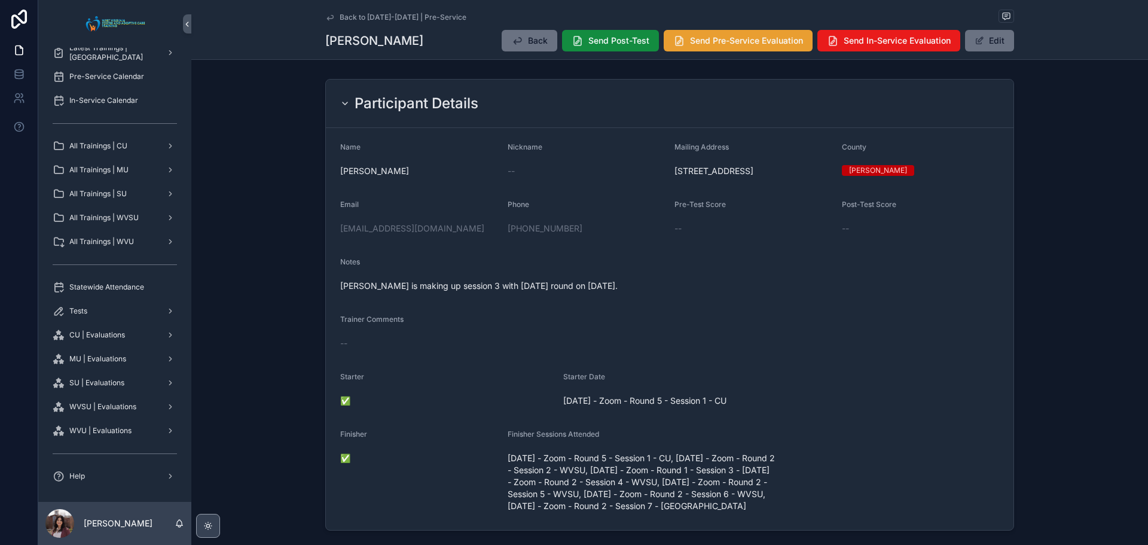
click at [729, 41] on span "Send Pre-Service Evaluation" at bounding box center [746, 41] width 113 height 12
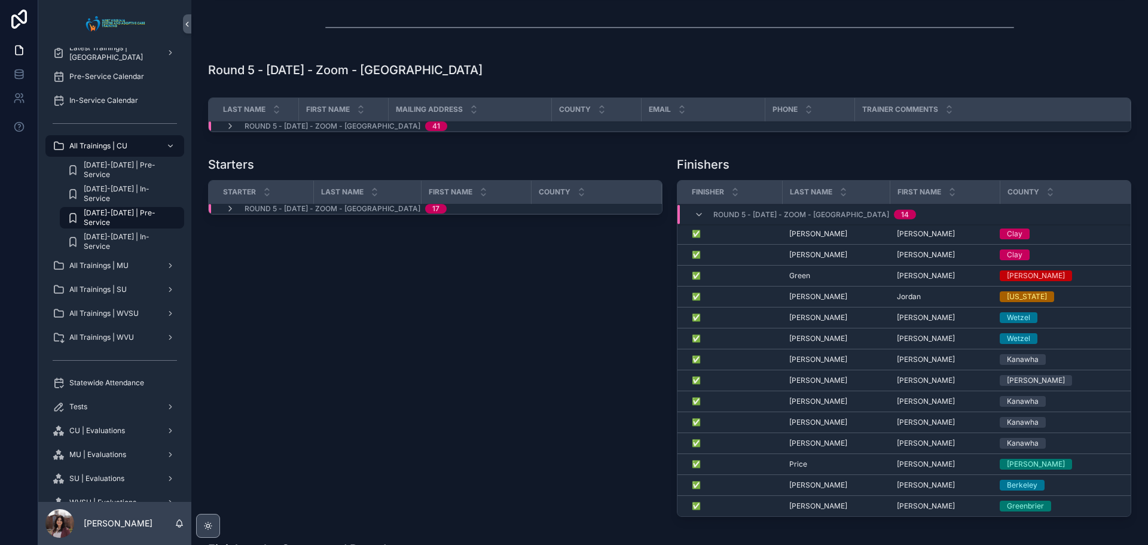
scroll to position [1256, 0]
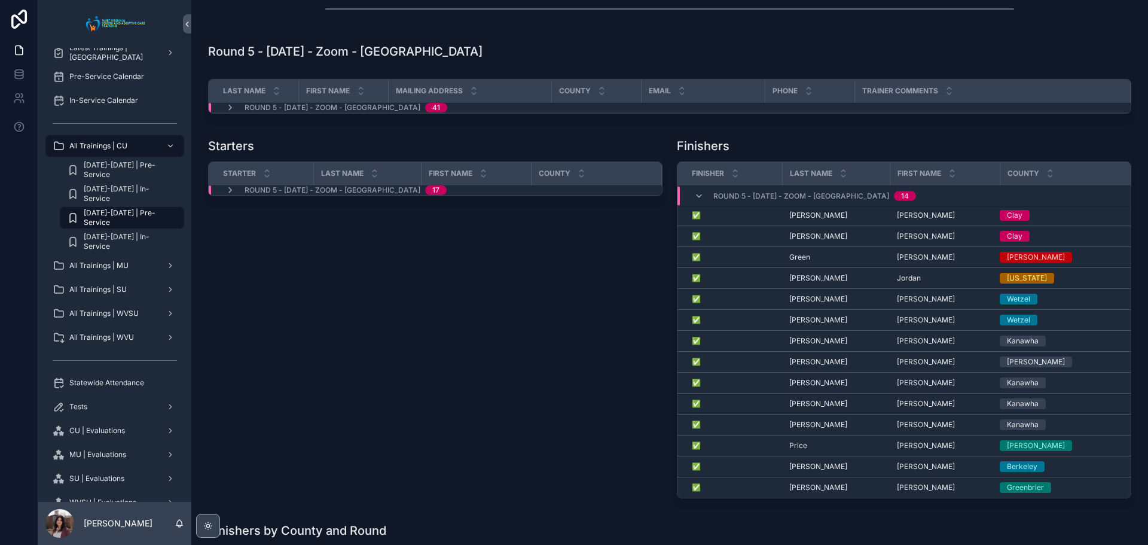
click at [795, 283] on span "[PERSON_NAME]" at bounding box center [818, 278] width 58 height 10
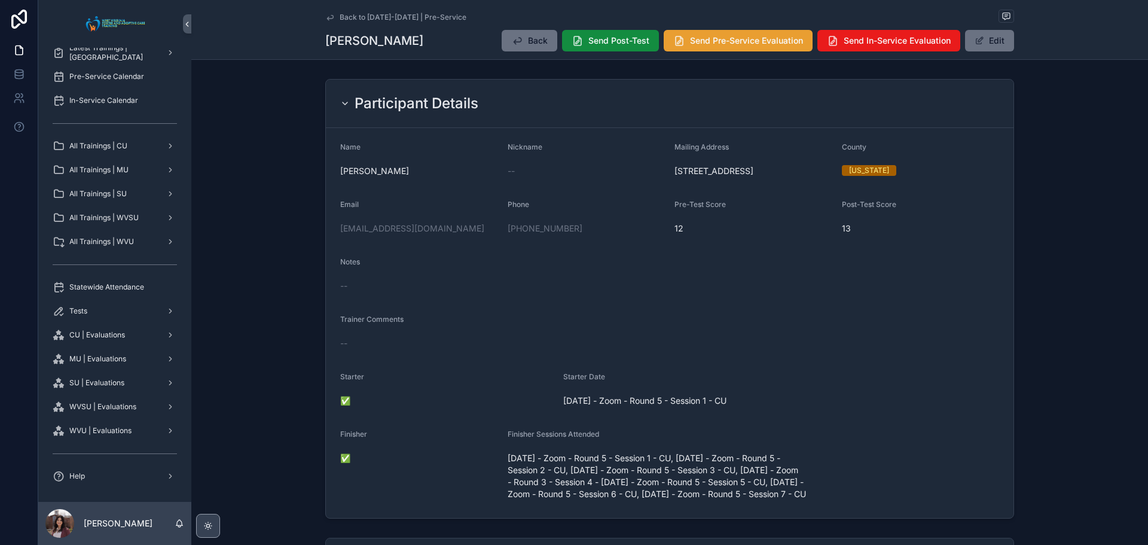
click at [741, 50] on button "Send Pre-Service Evaluation" at bounding box center [738, 41] width 149 height 22
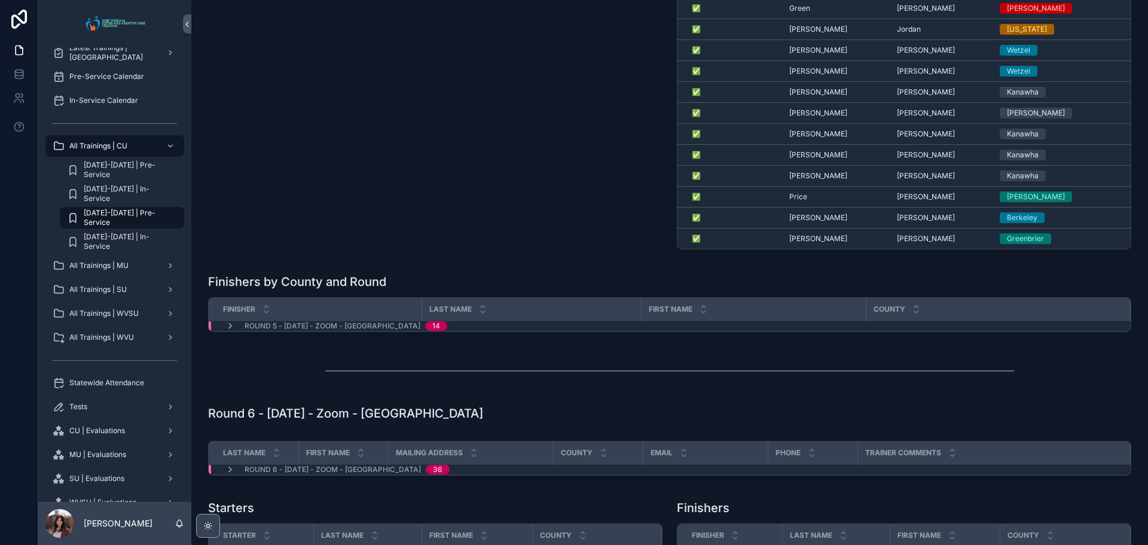
scroll to position [1435, 0]
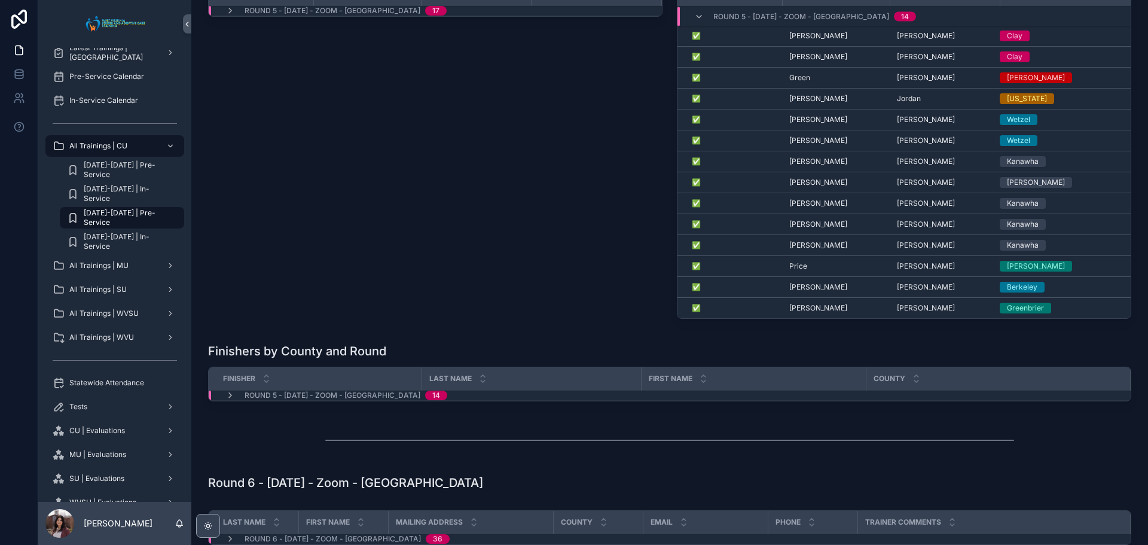
click at [804, 124] on span "[PERSON_NAME]" at bounding box center [818, 120] width 58 height 10
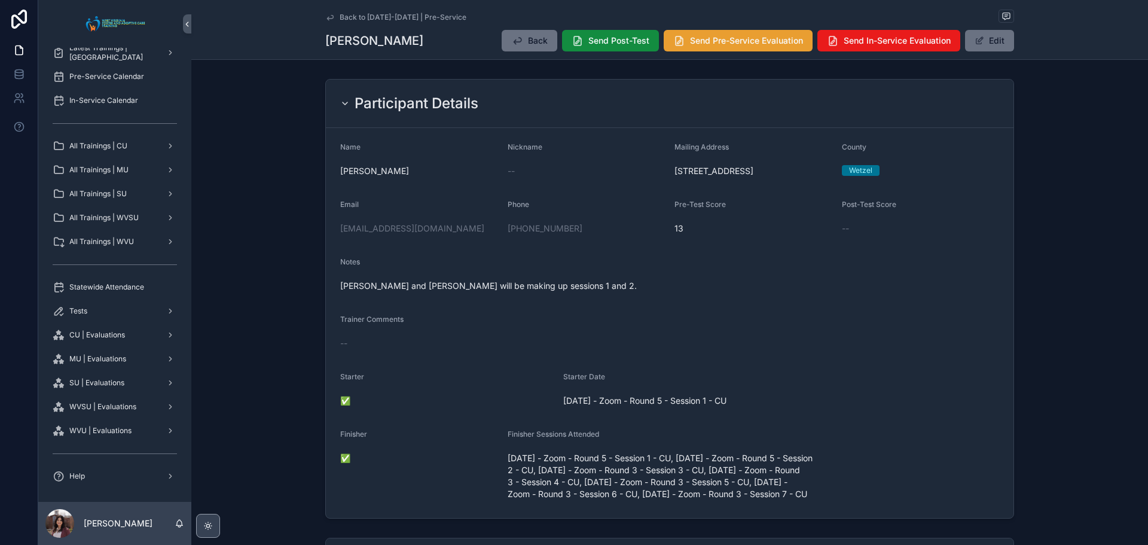
click at [710, 40] on span "Send Pre-Service Evaluation" at bounding box center [746, 41] width 113 height 12
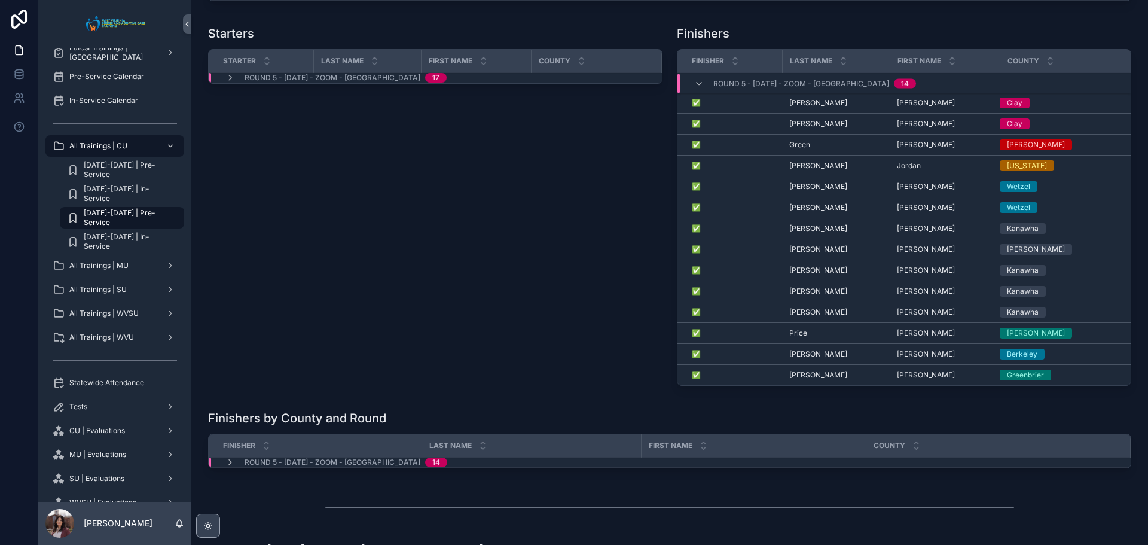
scroll to position [1435, 0]
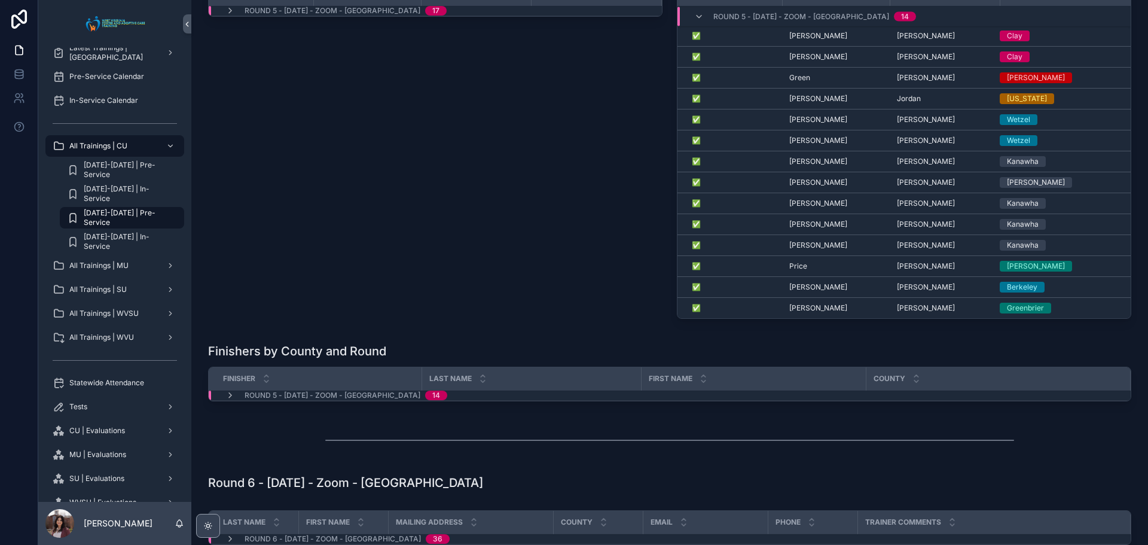
click at [811, 145] on span "[PERSON_NAME]" at bounding box center [818, 141] width 58 height 10
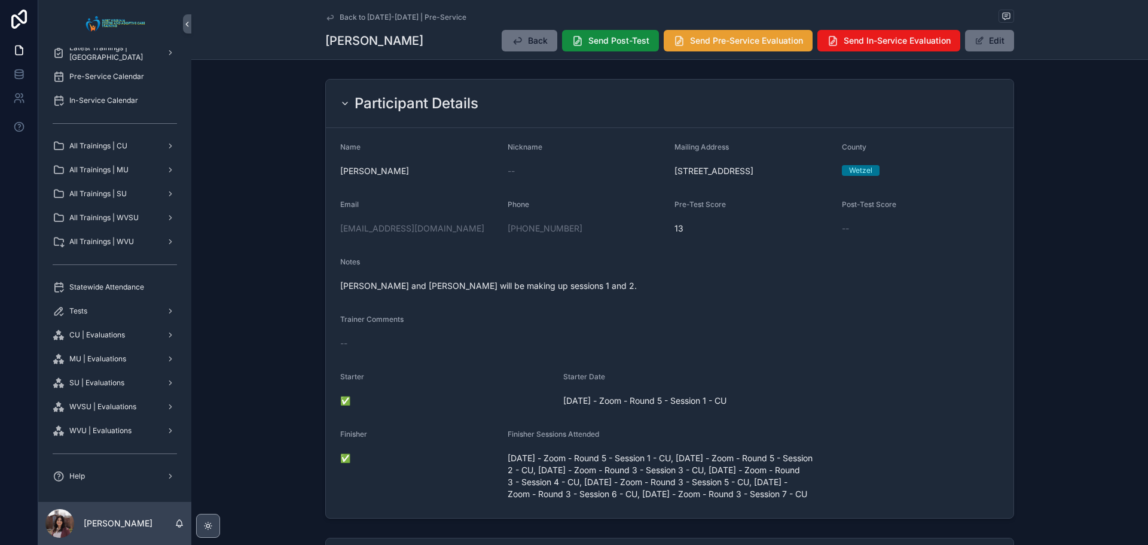
click at [710, 47] on button "Send Pre-Service Evaluation" at bounding box center [738, 41] width 149 height 22
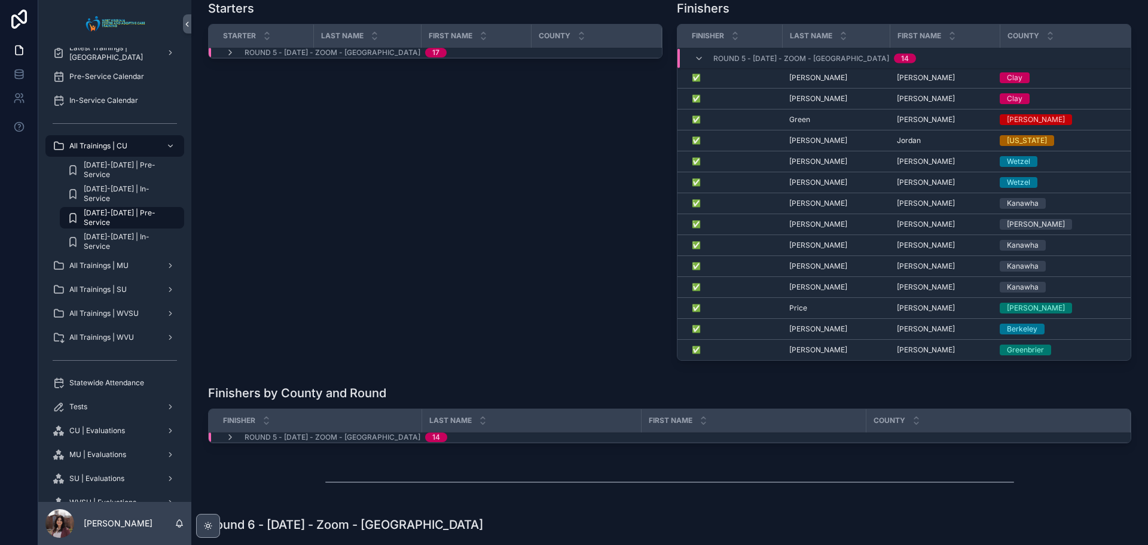
scroll to position [1316, 0]
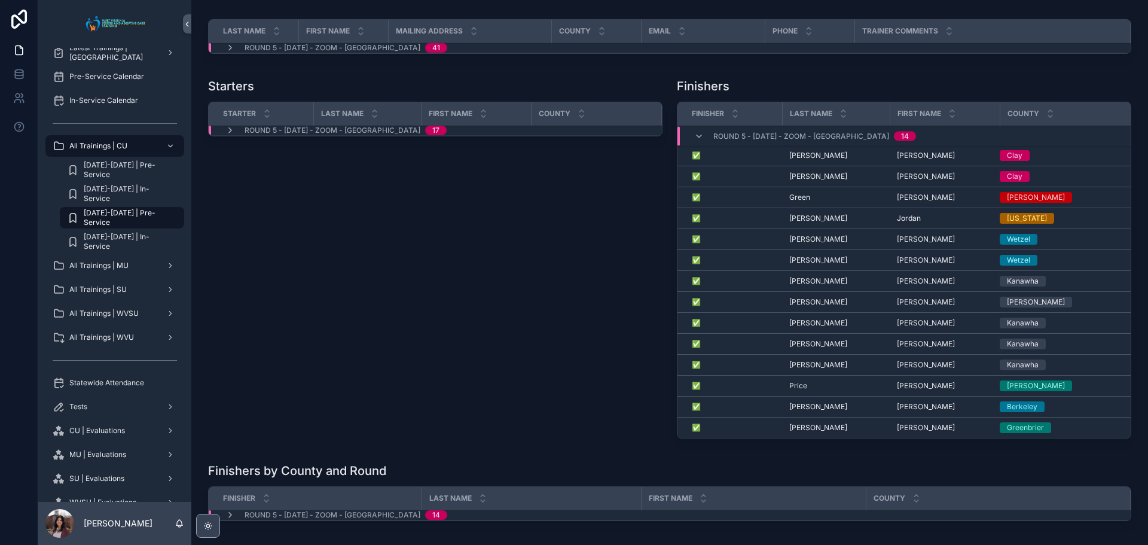
click at [805, 286] on span "[PERSON_NAME]" at bounding box center [818, 281] width 58 height 10
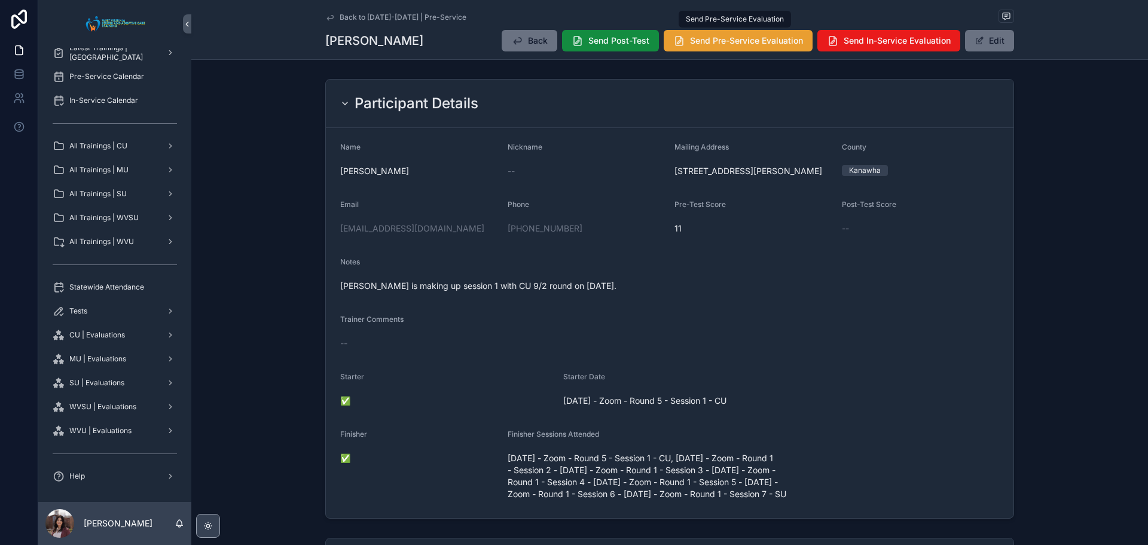
click at [737, 40] on span "Send Pre-Service Evaluation" at bounding box center [746, 41] width 113 height 12
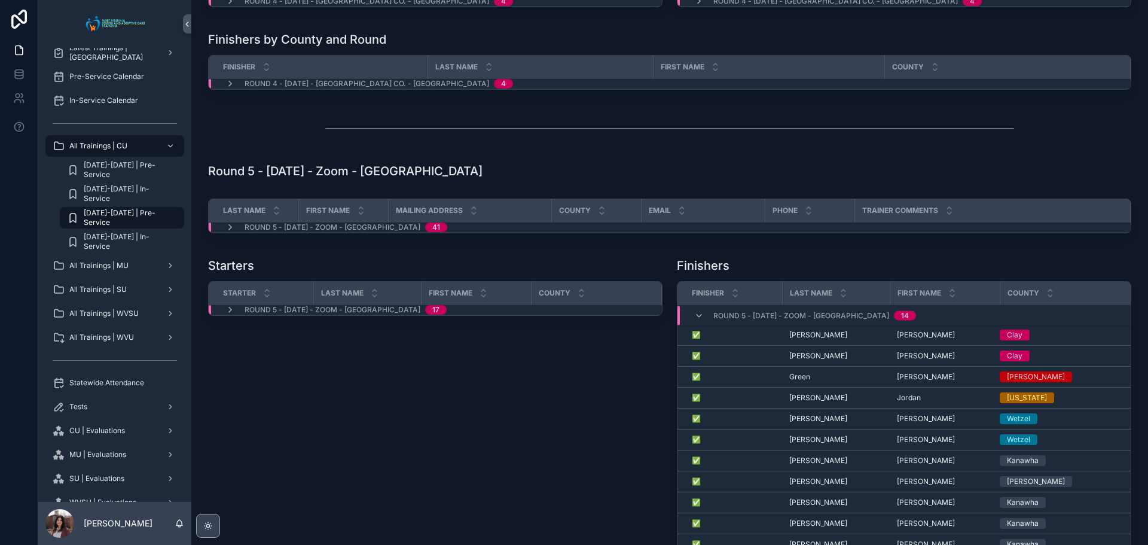
scroll to position [1435, 0]
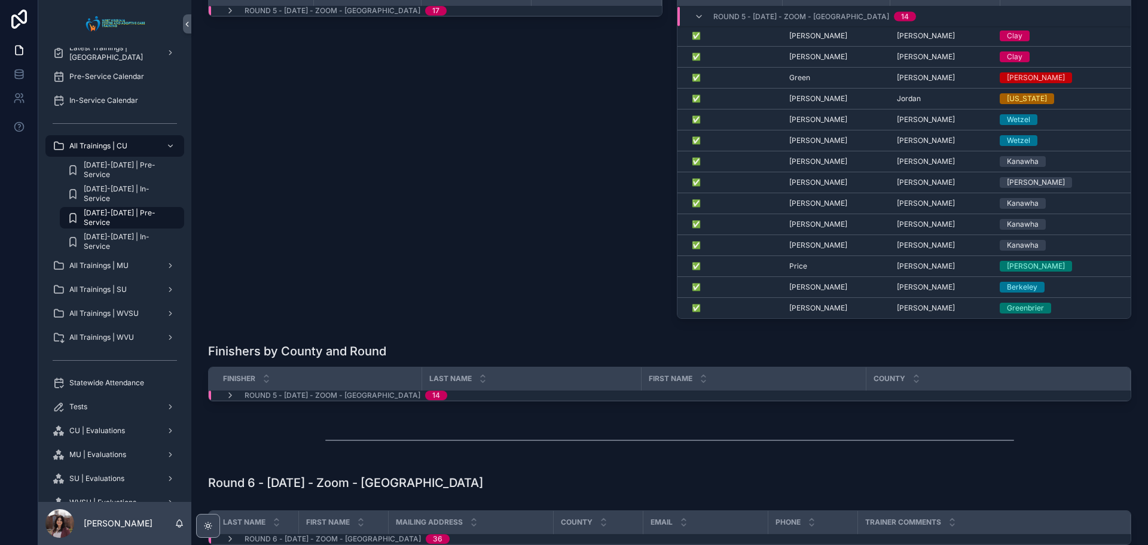
click at [904, 187] on span "[PERSON_NAME]" at bounding box center [926, 183] width 58 height 10
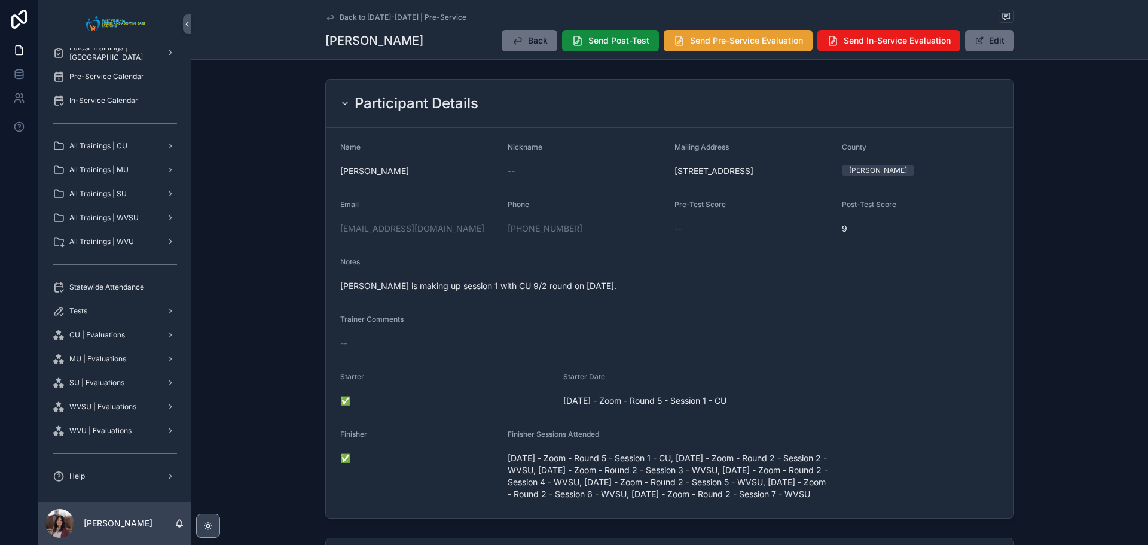
click at [755, 46] on button "Send Pre-Service Evaluation" at bounding box center [738, 41] width 149 height 22
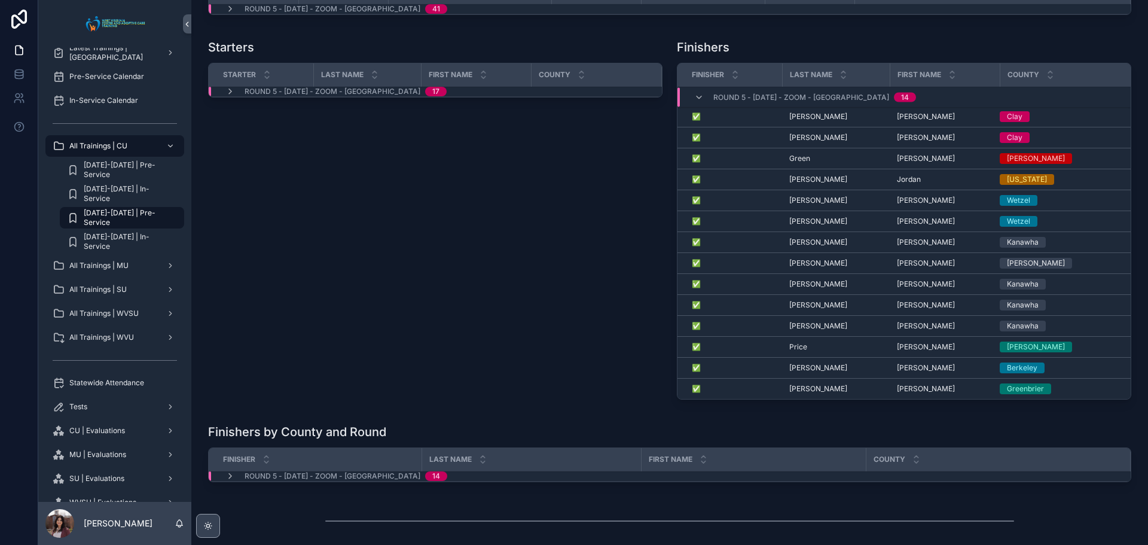
scroll to position [1375, 0]
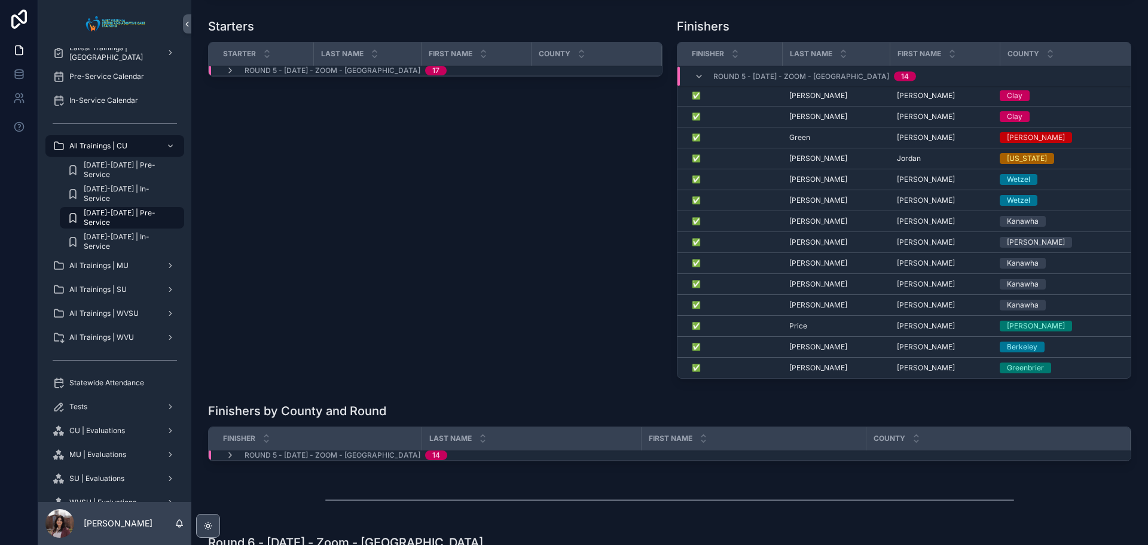
click at [805, 268] on div "[PERSON_NAME] [PERSON_NAME]" at bounding box center [835, 263] width 93 height 10
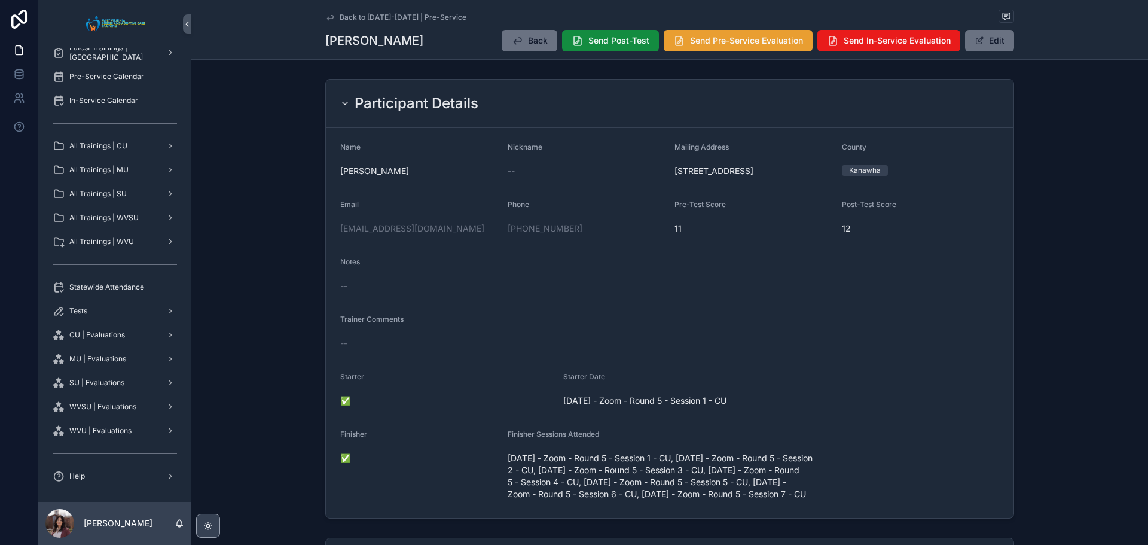
click at [715, 48] on button "Send Pre-Service Evaluation" at bounding box center [738, 41] width 149 height 22
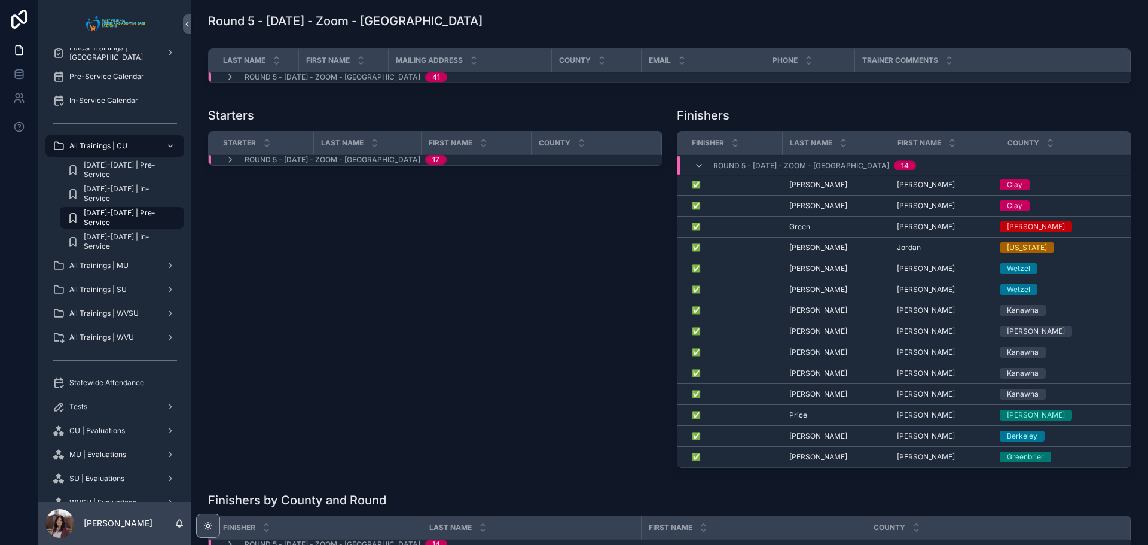
scroll to position [1435, 0]
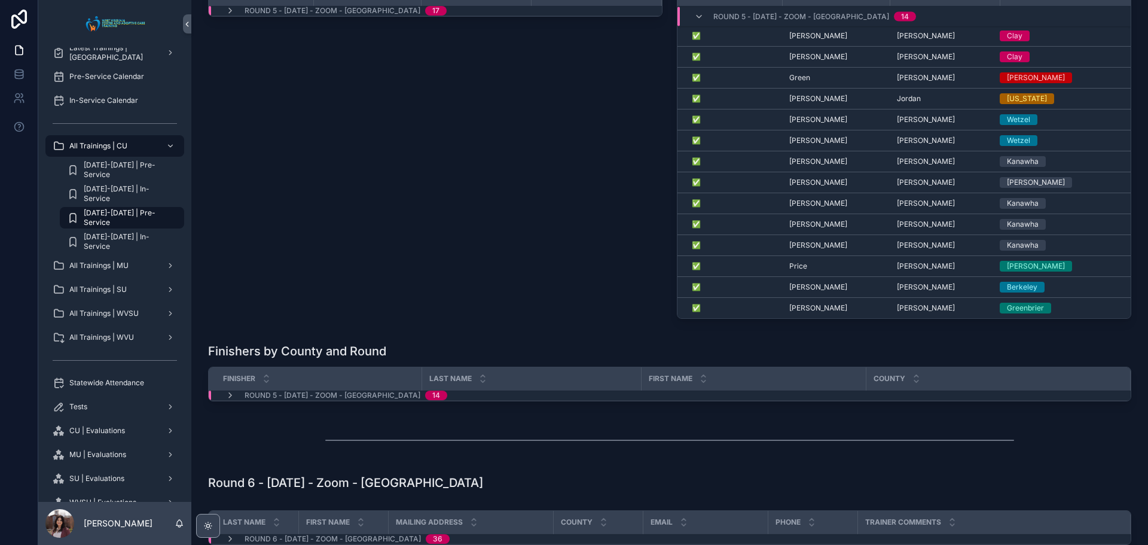
click at [911, 229] on span "[PERSON_NAME]" at bounding box center [926, 224] width 58 height 10
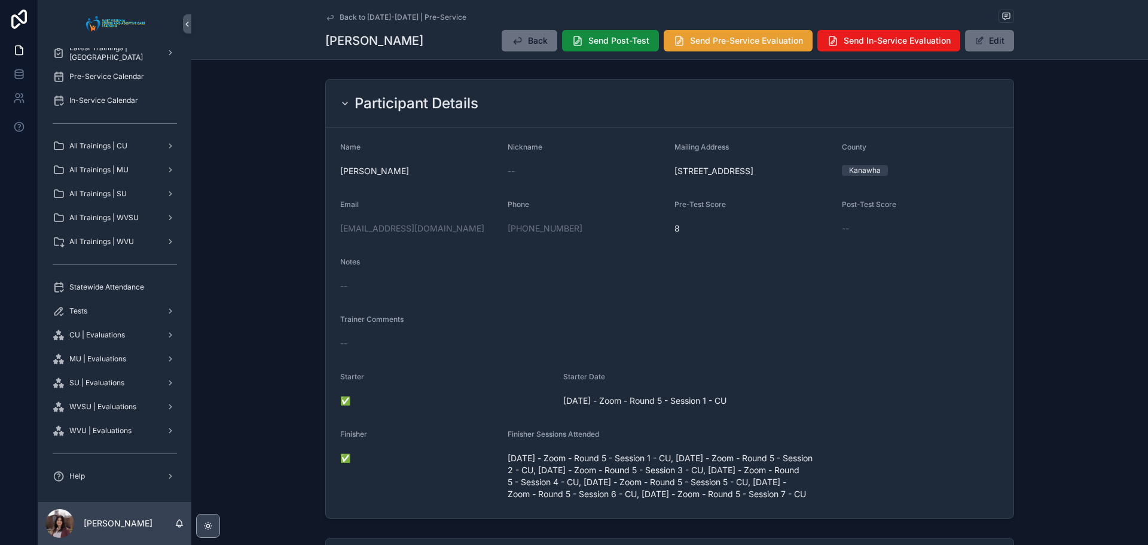
click at [724, 42] on span "Send Pre-Service Evaluation" at bounding box center [746, 41] width 113 height 12
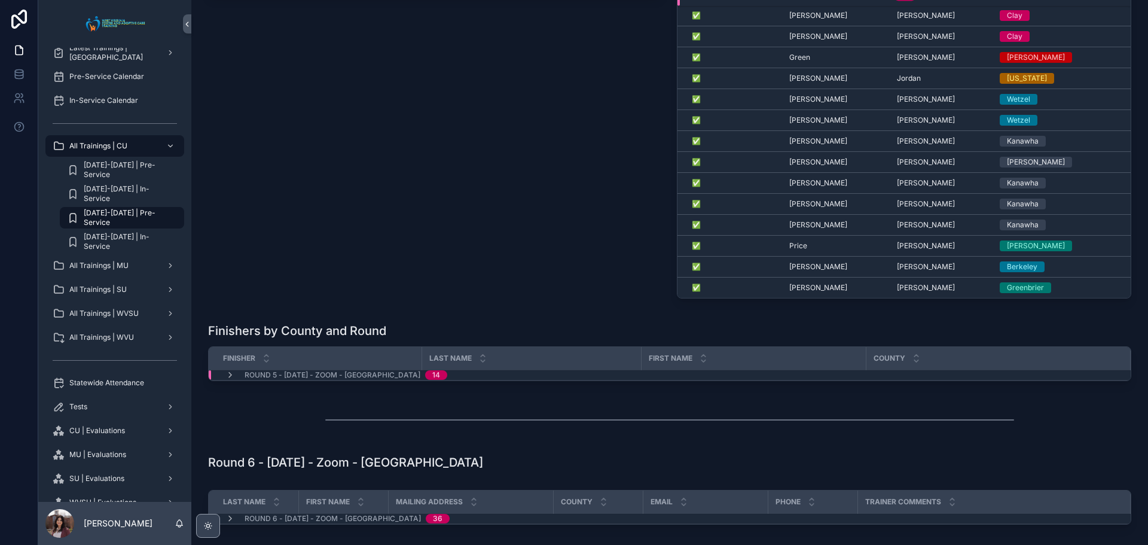
scroll to position [1435, 0]
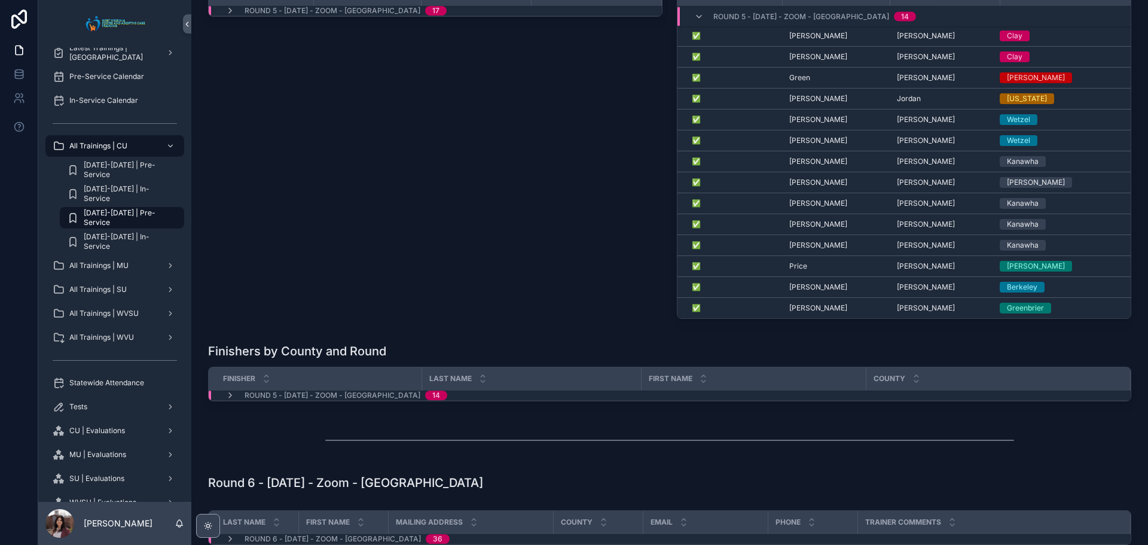
click at [799, 250] on span "[PERSON_NAME]" at bounding box center [818, 245] width 58 height 10
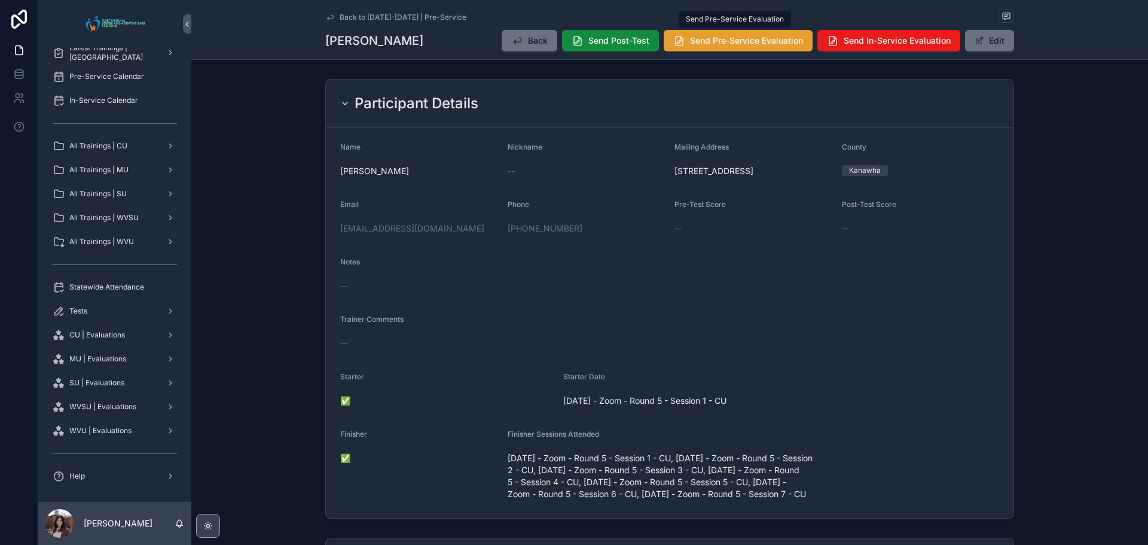
click at [721, 47] on button "Send Pre-Service Evaluation" at bounding box center [738, 41] width 149 height 22
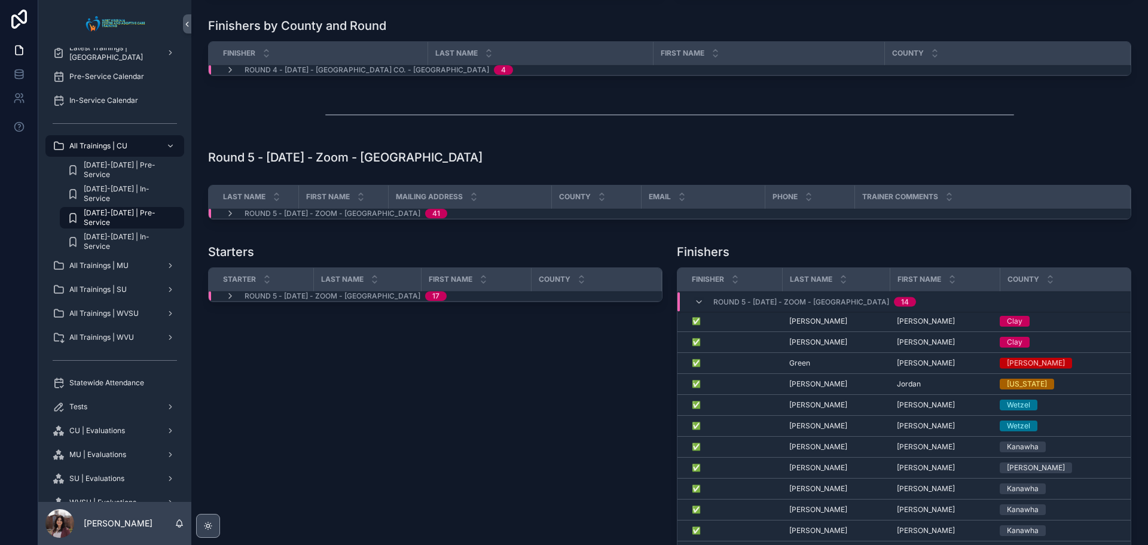
scroll to position [1316, 0]
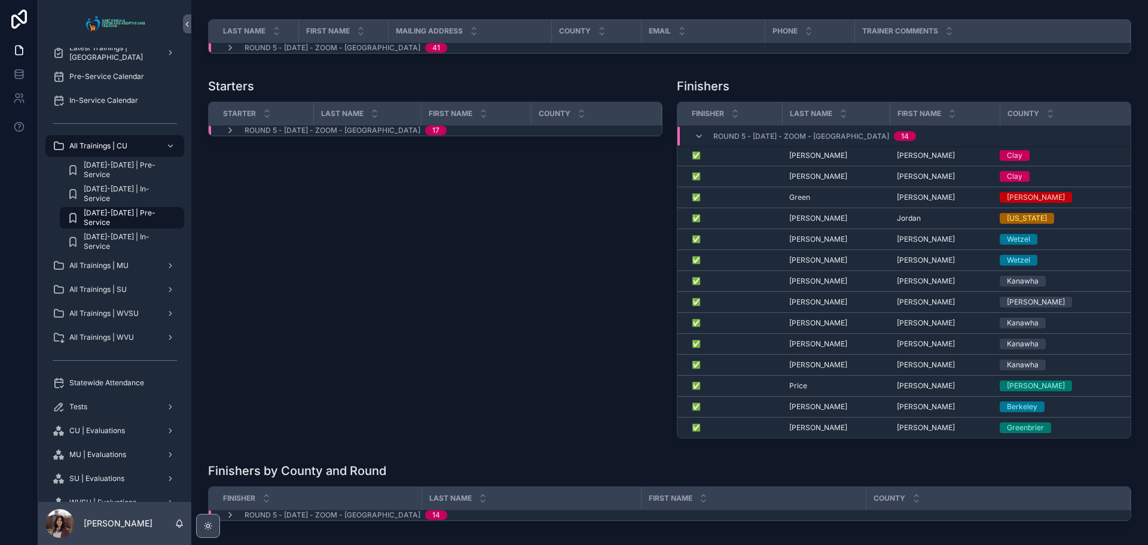
click at [902, 390] on span "[PERSON_NAME]" at bounding box center [926, 386] width 58 height 10
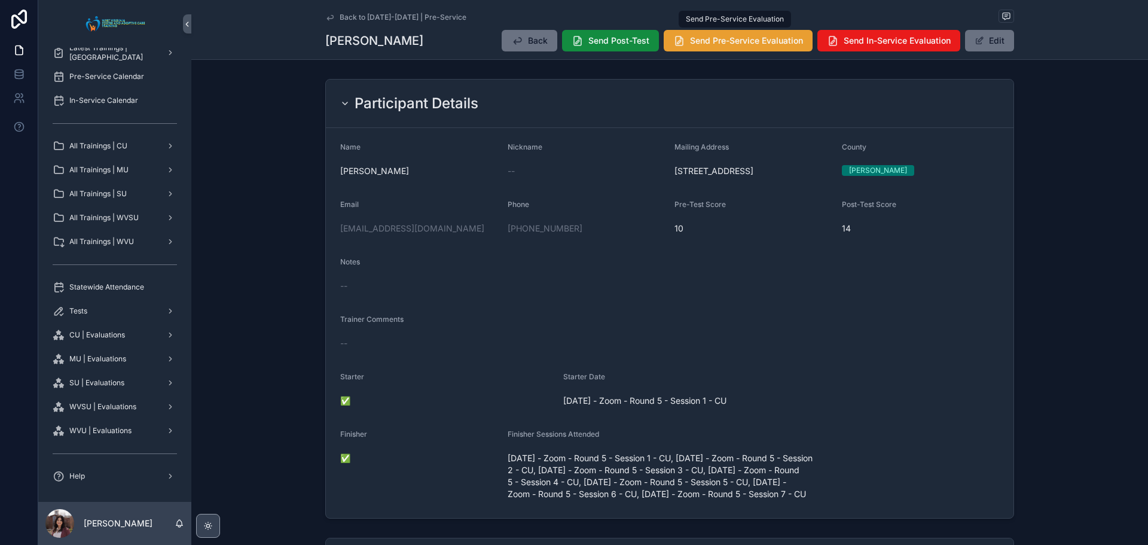
click at [743, 41] on span "Send Pre-Service Evaluation" at bounding box center [746, 41] width 113 height 12
click at [696, 34] on button "Send Pre-Service Evaluation" at bounding box center [738, 41] width 149 height 22
click at [726, 42] on span "Send Pre-Service Evaluation" at bounding box center [746, 41] width 113 height 12
click at [1039, 255] on div "Participant Details Name [PERSON_NAME] Nickname -- Mailing Address [STREET_ADDR…" at bounding box center [669, 298] width 957 height 449
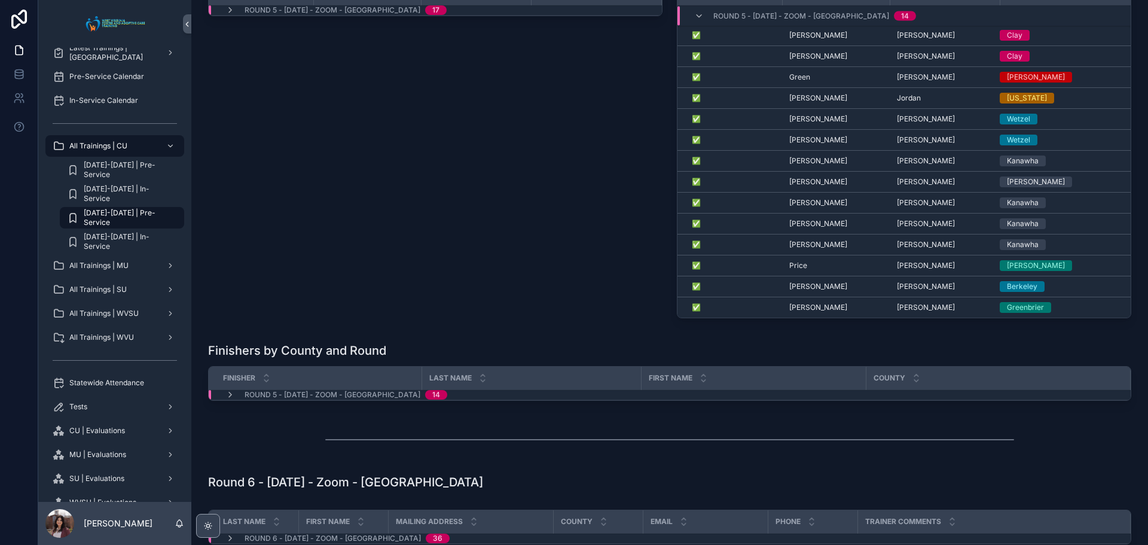
scroll to position [1435, 0]
click at [901, 292] on span "[PERSON_NAME]" at bounding box center [926, 287] width 58 height 10
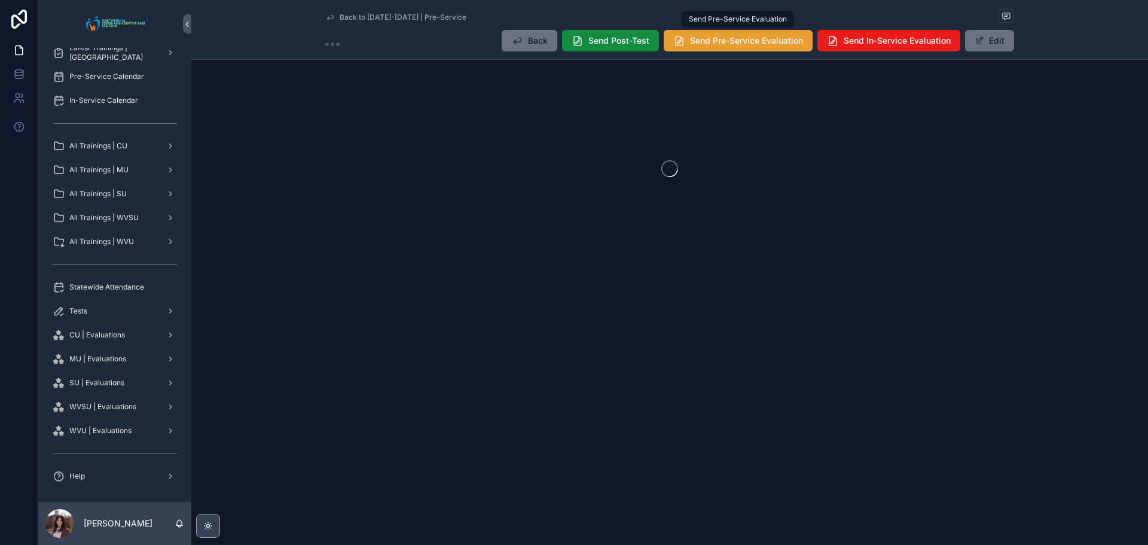
click at [747, 42] on span "Send Pre-Service Evaluation" at bounding box center [746, 41] width 113 height 12
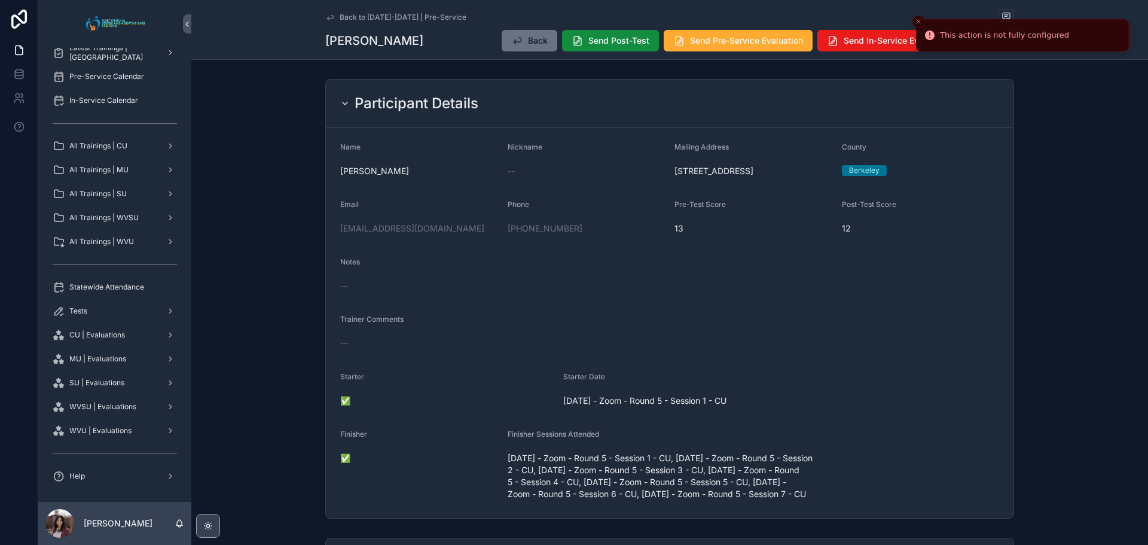
click at [917, 20] on line "Close toast" at bounding box center [919, 22] width 4 height 4
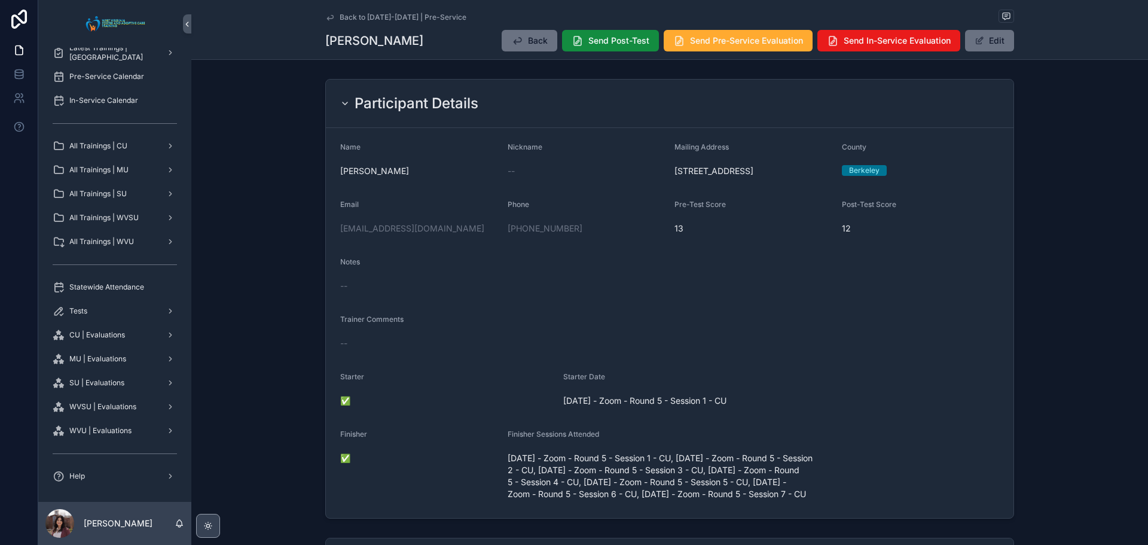
drag, startPoint x: 690, startPoint y: 36, endPoint x: 684, endPoint y: 152, distance: 116.2
click at [690, 36] on span "Send Pre-Service Evaluation" at bounding box center [746, 41] width 113 height 12
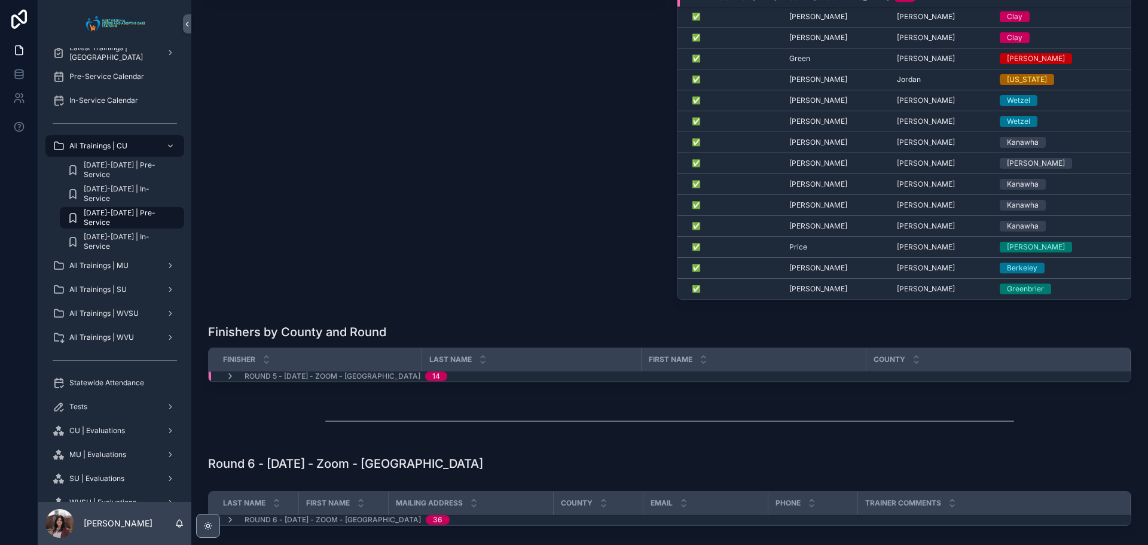
scroll to position [1435, 0]
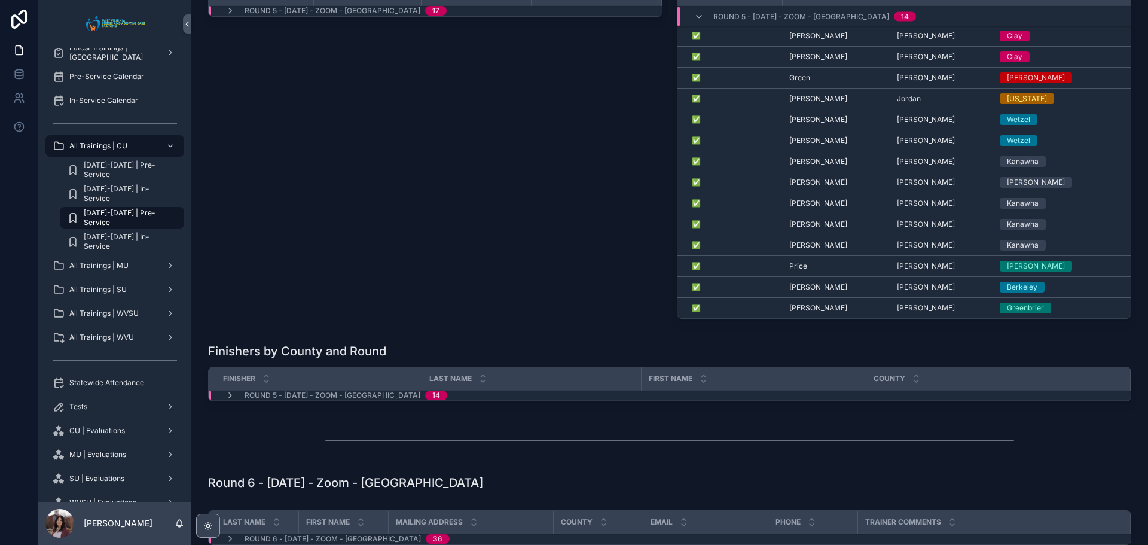
click at [904, 313] on span "[PERSON_NAME]" at bounding box center [926, 308] width 58 height 10
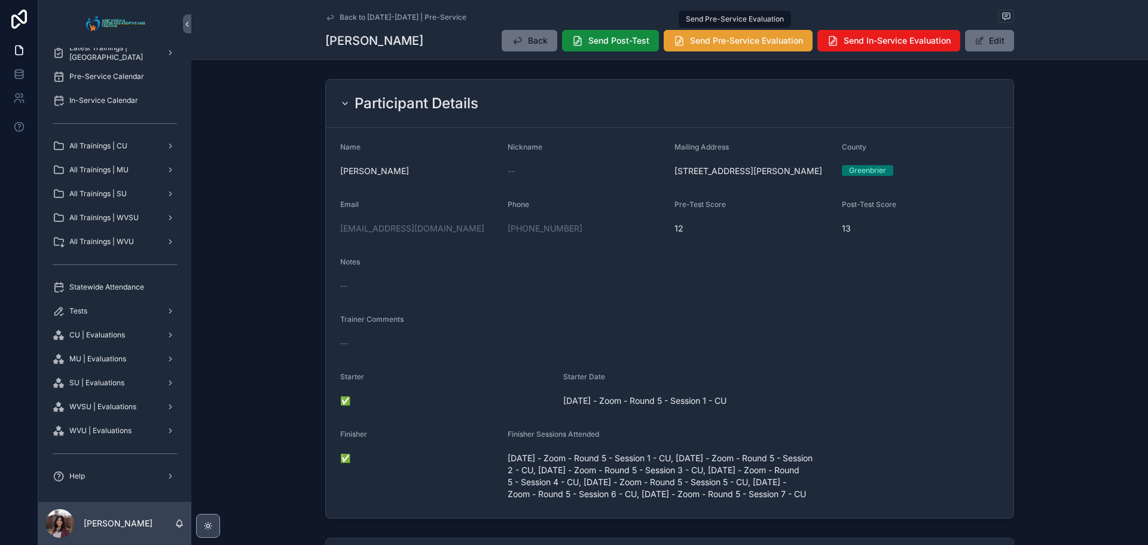
click at [725, 45] on span "Send Pre-Service Evaluation" at bounding box center [746, 41] width 113 height 12
drag, startPoint x: 967, startPoint y: 301, endPoint x: 955, endPoint y: 305, distance: 12.5
click at [960, 302] on form "Name [PERSON_NAME] Nickname -- Mailing Address [STREET_ADDRESS][GEOGRAPHIC_DATA…" at bounding box center [670, 323] width 688 height 390
